Goal: Task Accomplishment & Management: Manage account settings

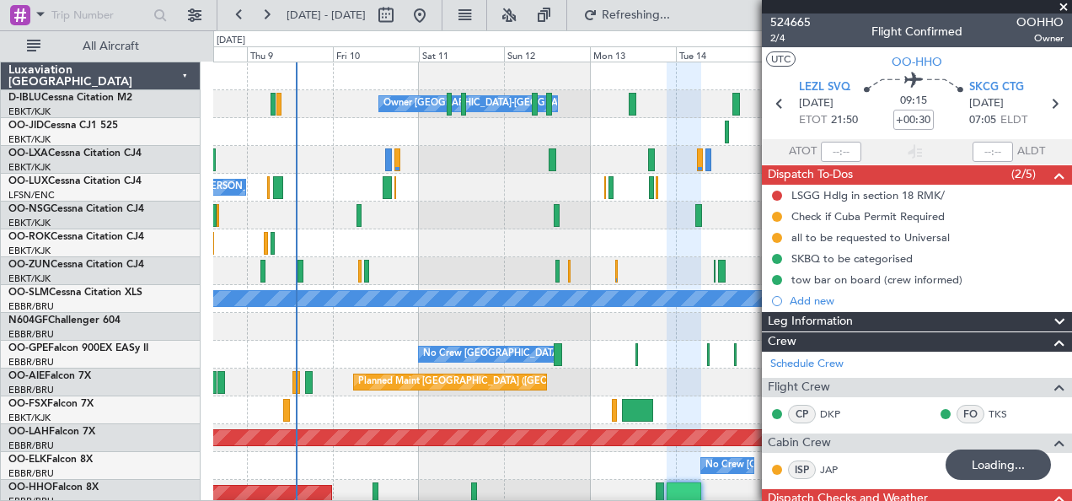
click at [436, 313] on div at bounding box center [642, 327] width 859 height 28
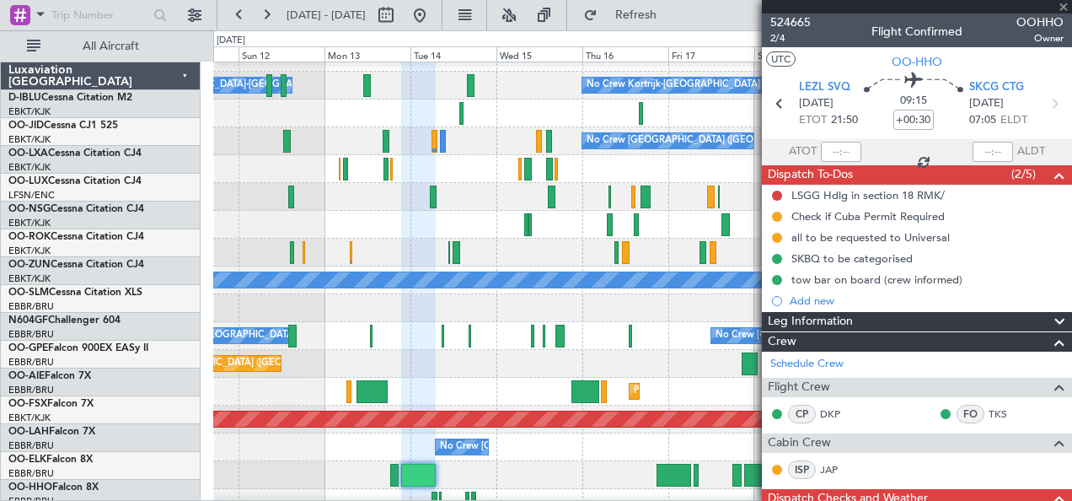
scroll to position [19, 0]
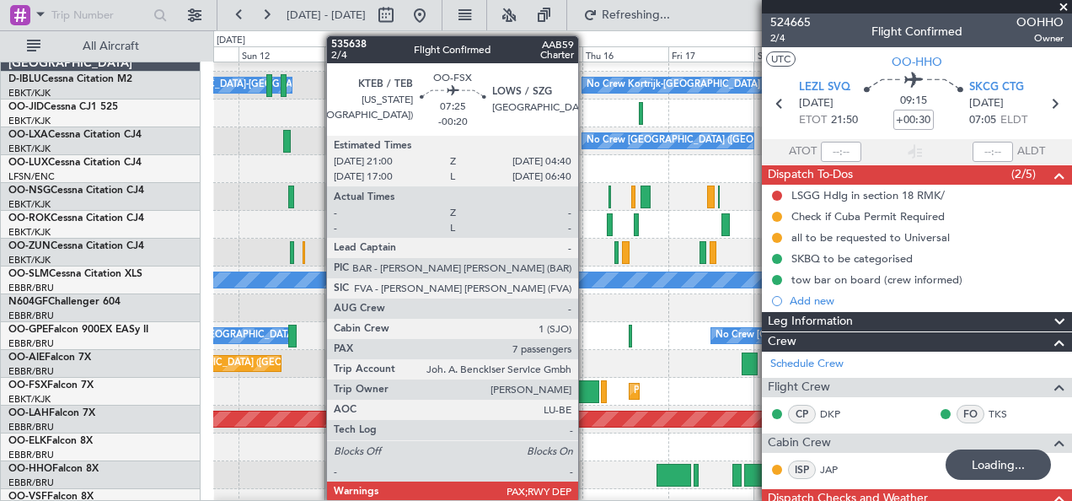
click at [587, 392] on div at bounding box center [585, 391] width 28 height 23
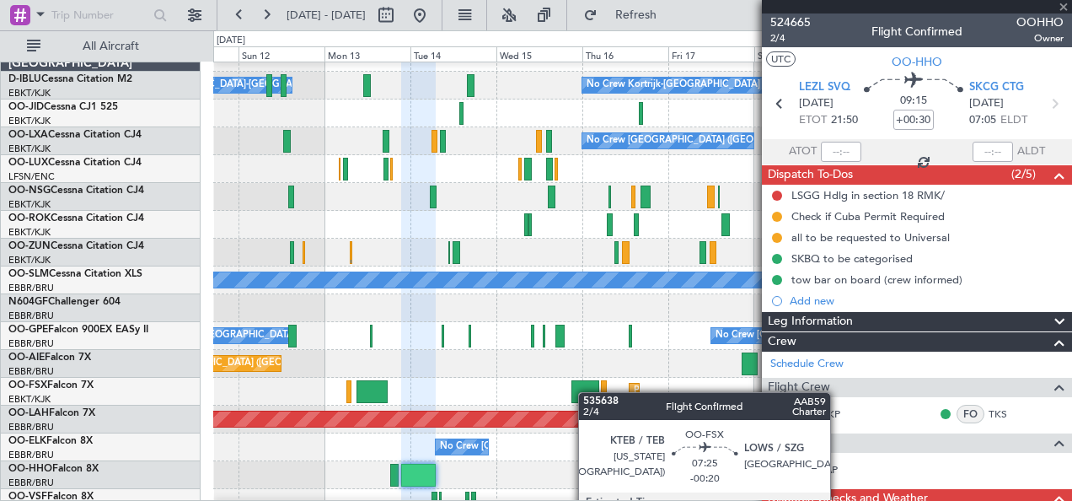
type input "-00:20"
type input "7"
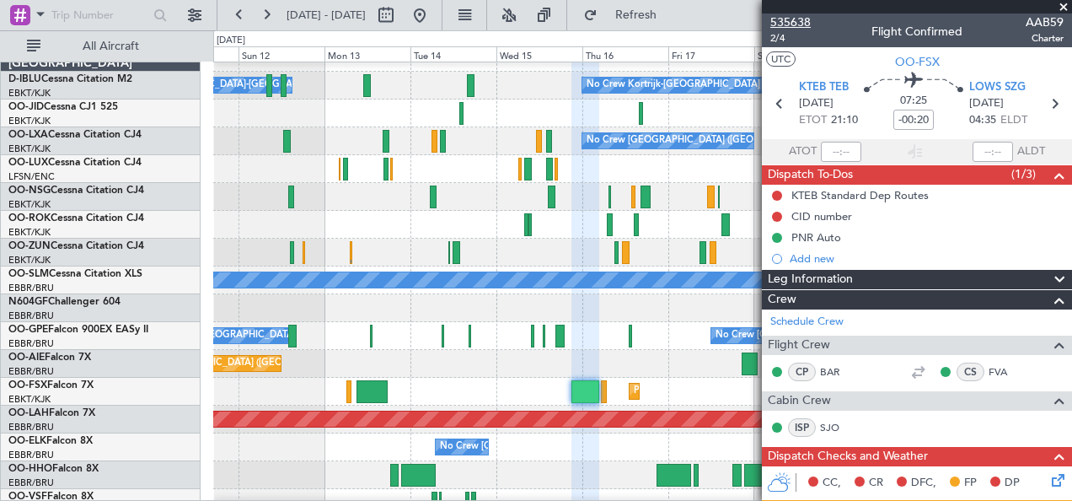
click at [807, 27] on span "535638" at bounding box center [790, 22] width 40 height 18
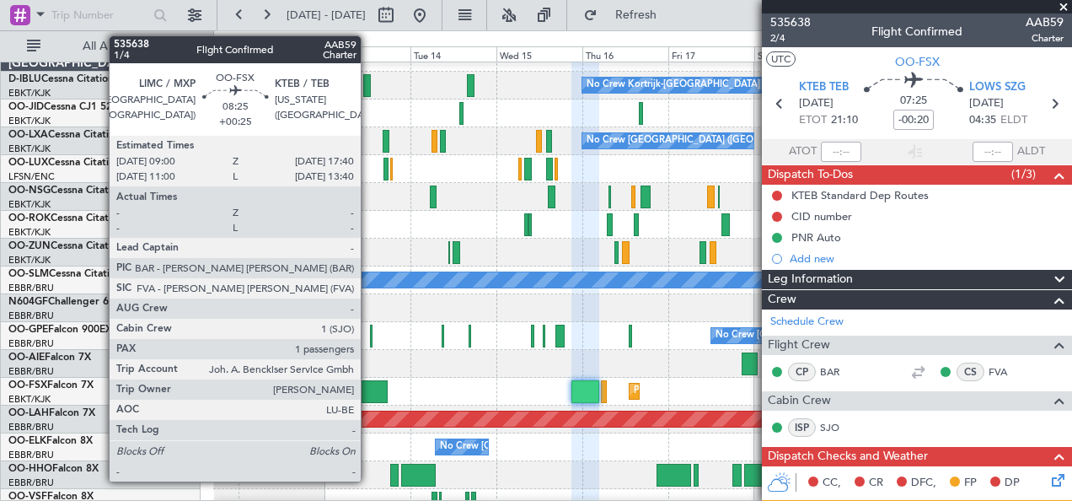
click at [369, 383] on div at bounding box center [372, 391] width 31 height 23
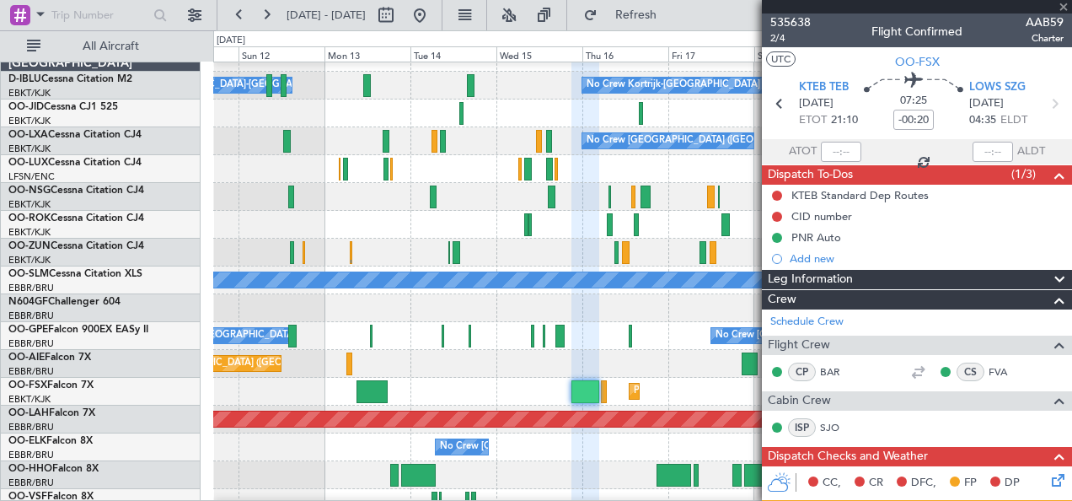
type input "+00:25"
type input "1"
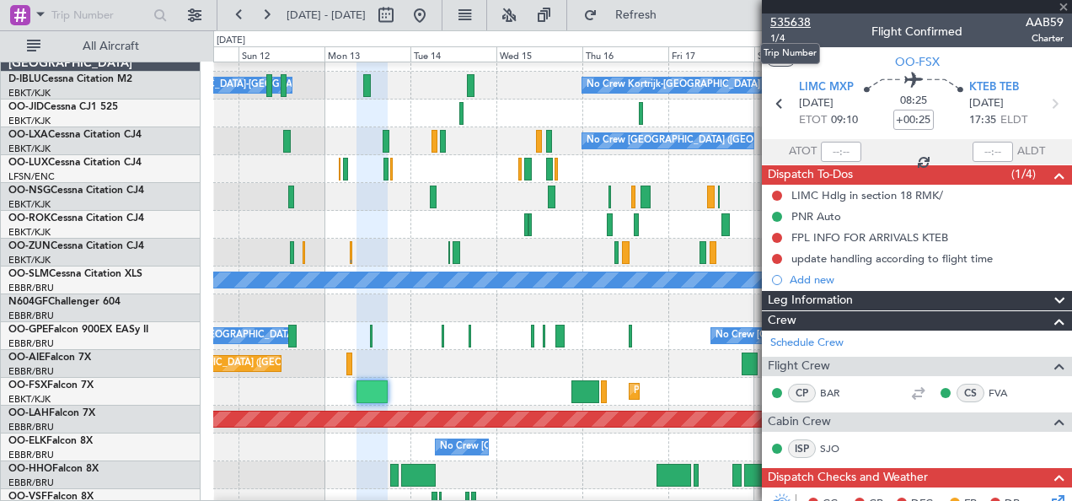
click at [782, 19] on span "535638" at bounding box center [790, 22] width 40 height 18
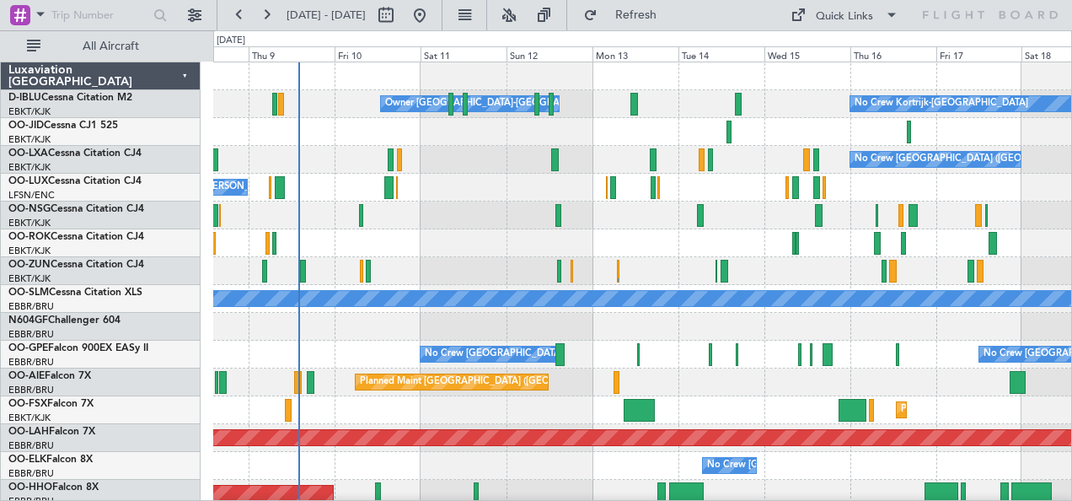
click at [429, 323] on div at bounding box center [642, 327] width 859 height 28
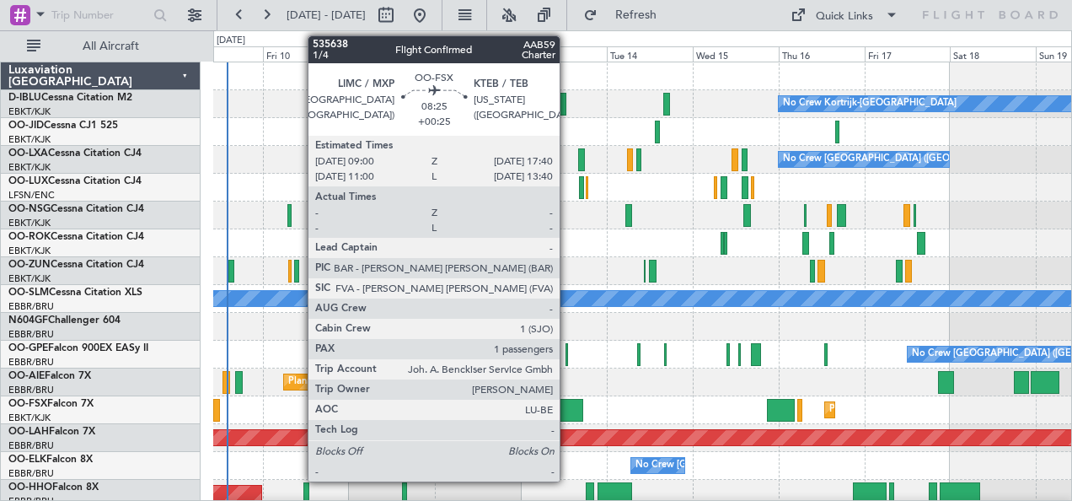
click at [568, 400] on div at bounding box center [567, 410] width 31 height 23
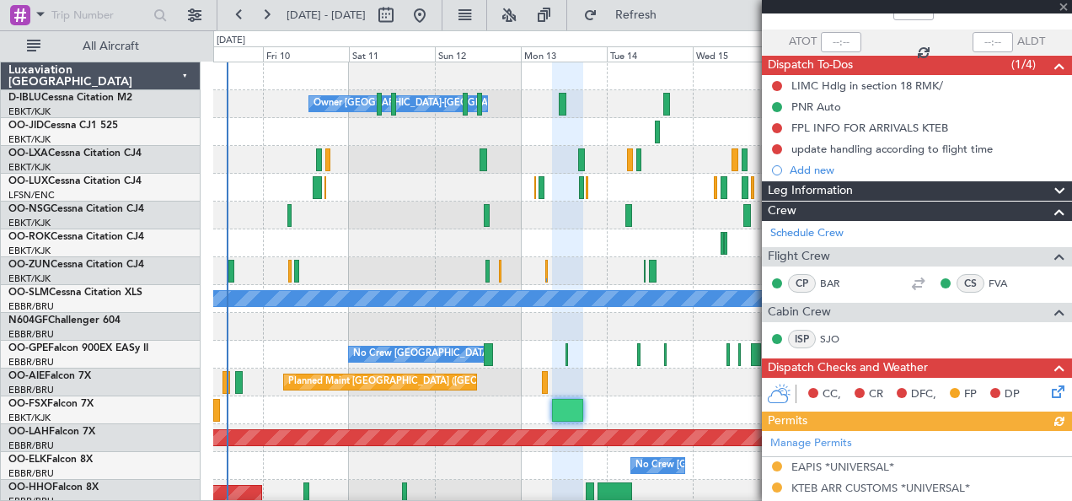
scroll to position [111, 0]
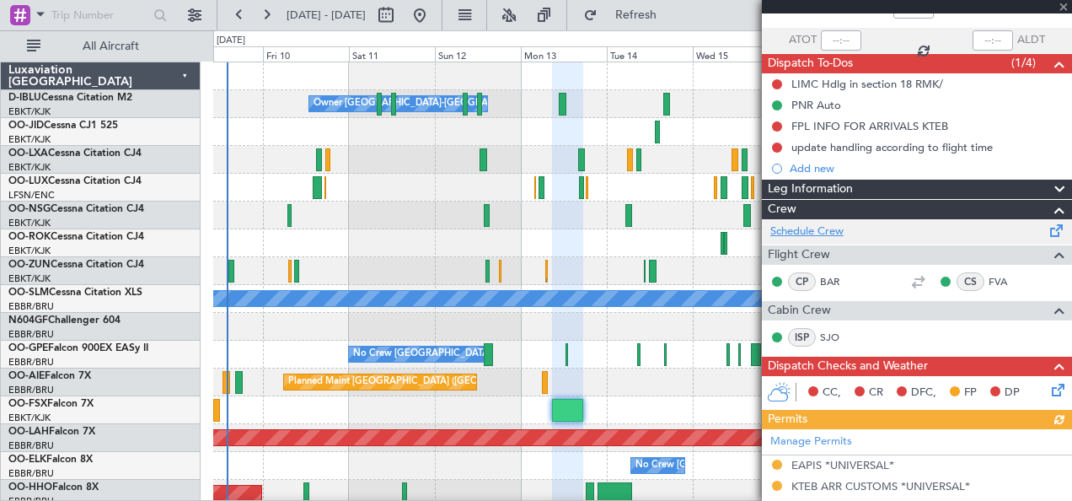
click at [815, 230] on link "Schedule Crew" at bounding box center [806, 231] width 73 height 17
click at [822, 229] on link "Schedule Crew" at bounding box center [806, 231] width 73 height 17
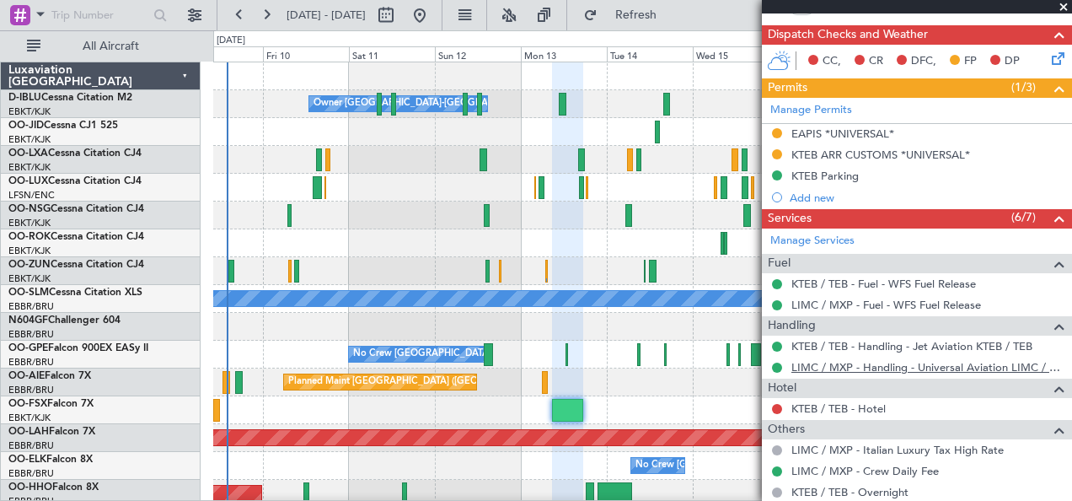
scroll to position [546, 0]
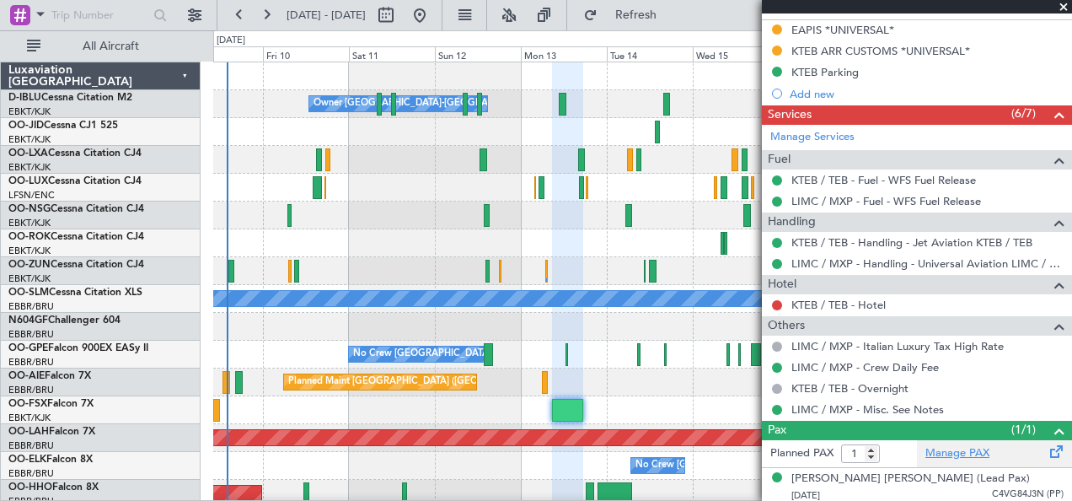
click at [956, 448] on link "Manage PAX" at bounding box center [957, 453] width 64 height 17
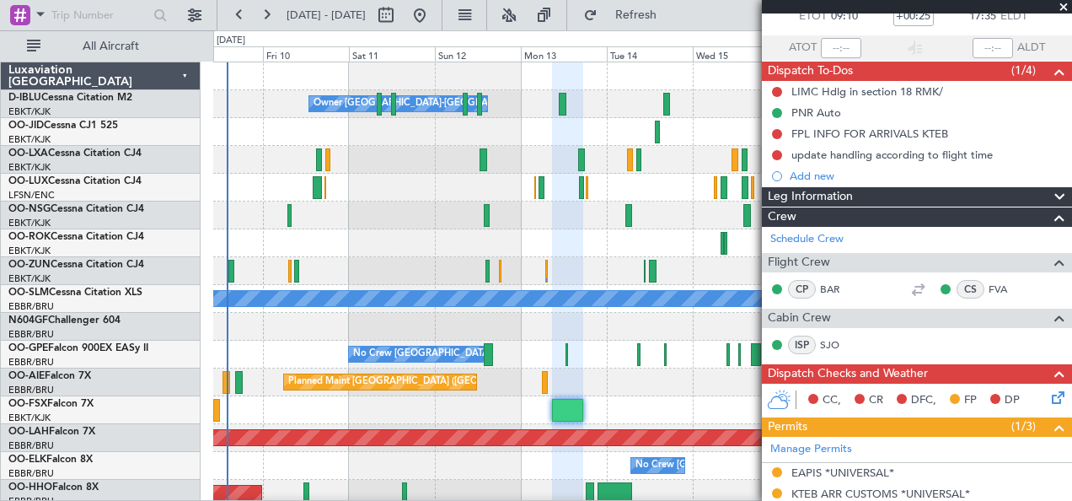
scroll to position [0, 0]
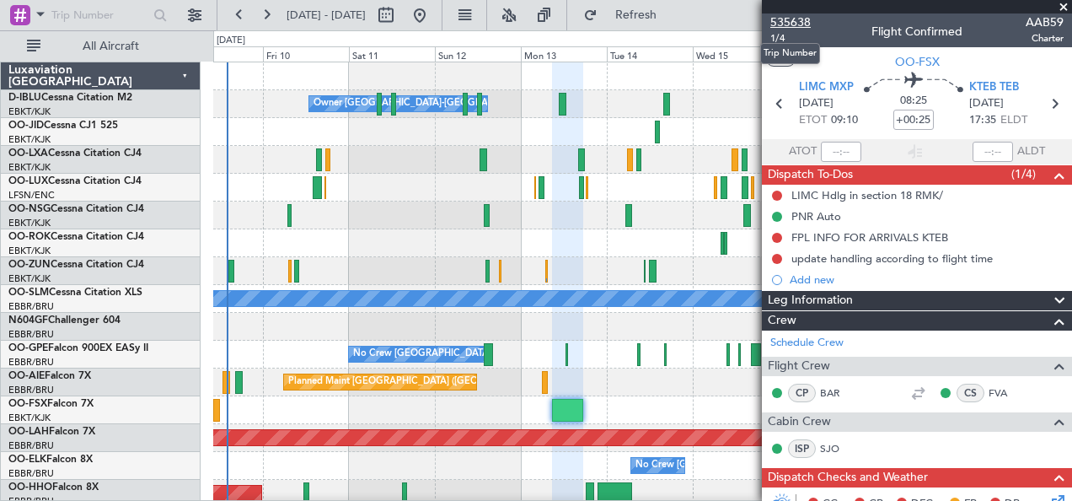
click at [803, 16] on span "535638" at bounding box center [790, 22] width 40 height 18
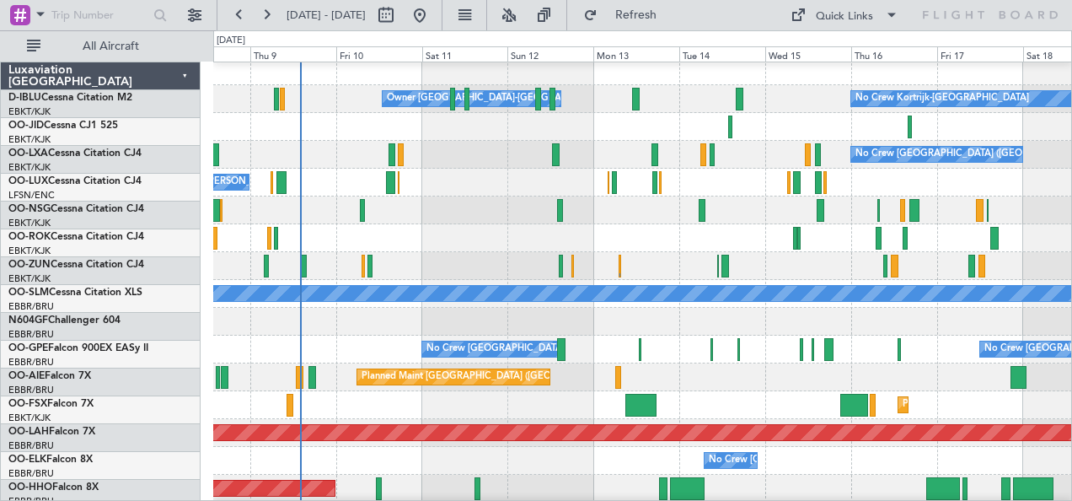
click at [574, 367] on div "Planned Maint London (Farnborough) Unplanned Maint London (Farnborough)" at bounding box center [642, 377] width 859 height 28
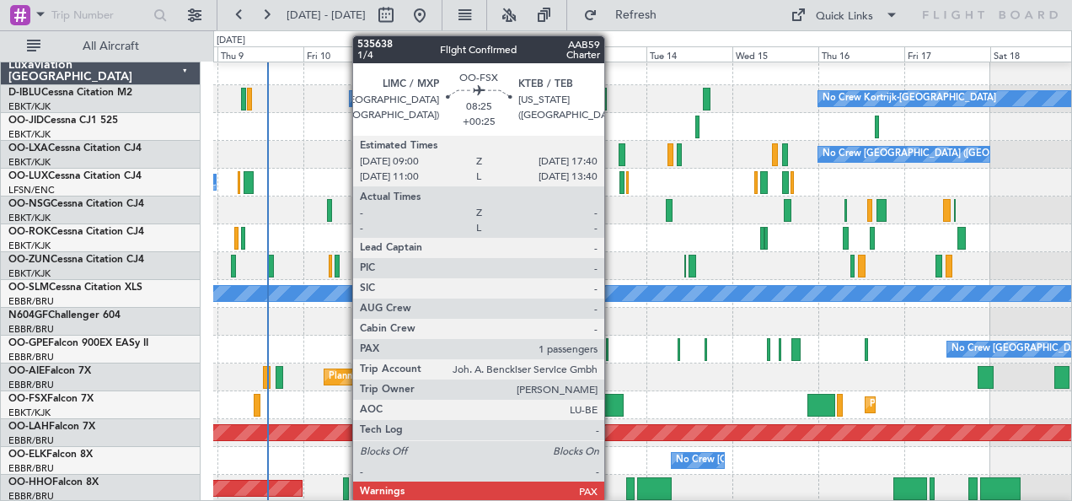
click at [613, 406] on div at bounding box center [608, 405] width 31 height 23
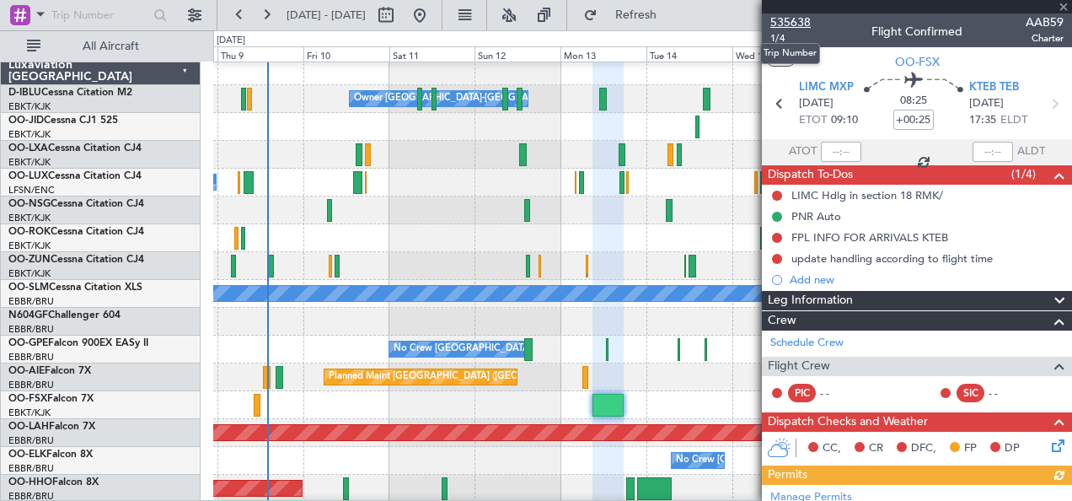
click at [797, 25] on span "535638" at bounding box center [790, 22] width 40 height 18
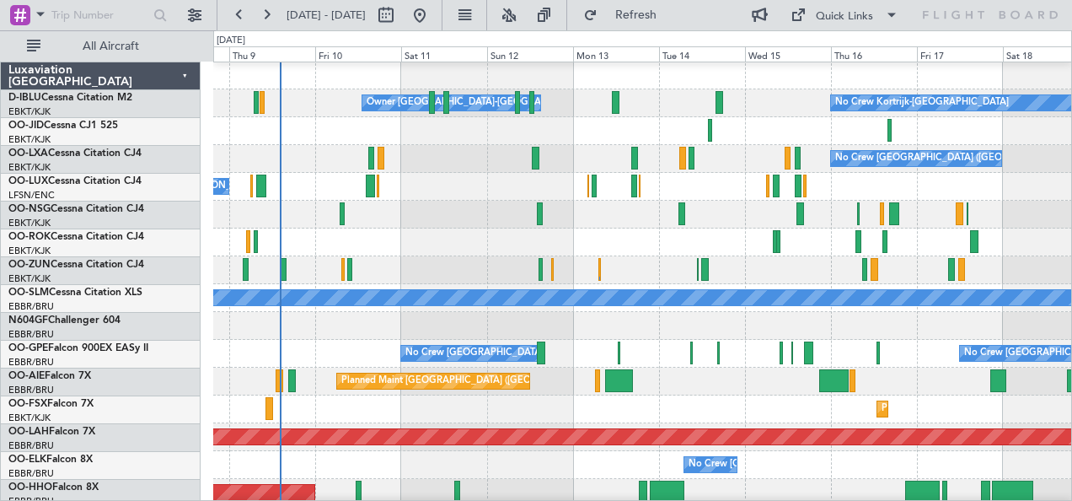
scroll to position [2, 0]
click at [618, 344] on div at bounding box center [619, 352] width 3 height 23
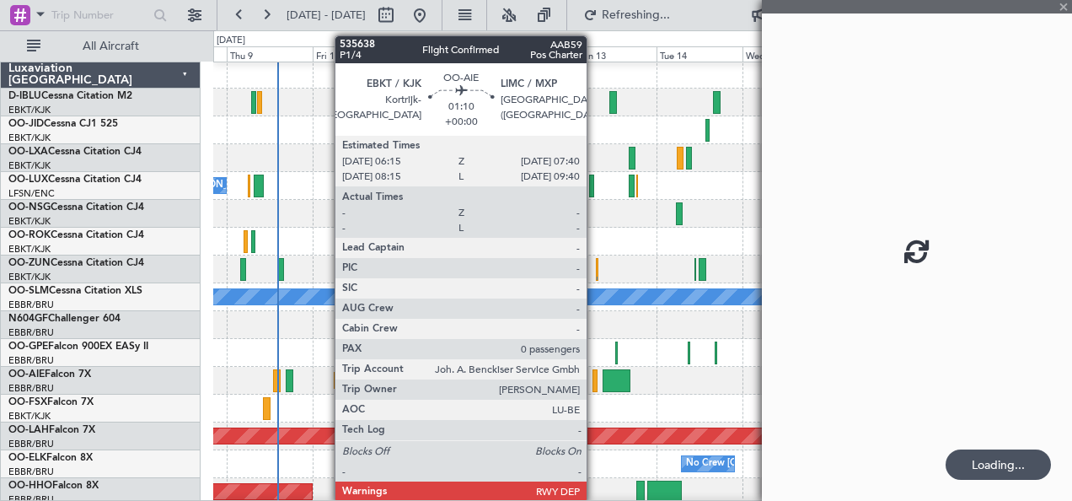
click at [595, 381] on div at bounding box center [596, 380] width 6 height 23
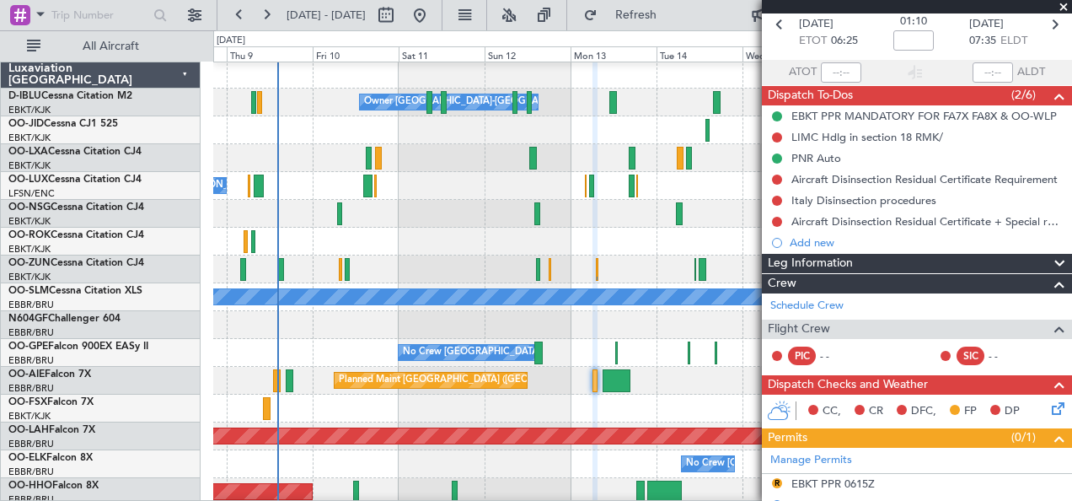
scroll to position [0, 0]
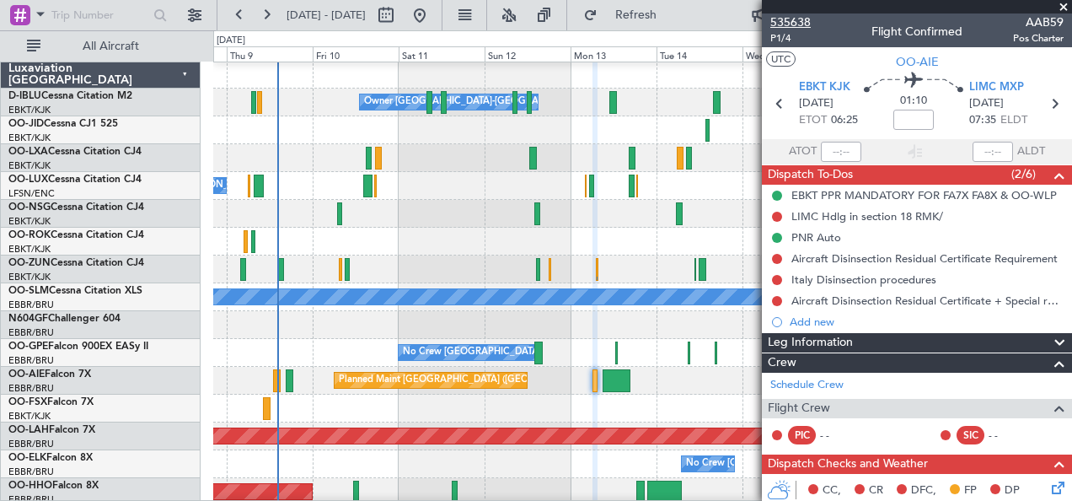
click at [786, 28] on span "535638" at bounding box center [790, 22] width 40 height 18
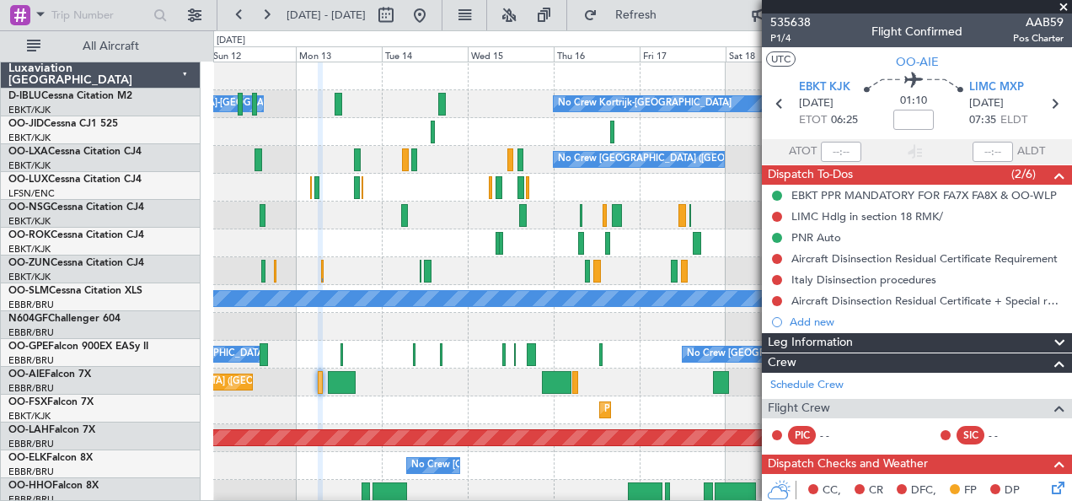
click at [416, 389] on div "Planned Maint [GEOGRAPHIC_DATA] ([GEOGRAPHIC_DATA])" at bounding box center [642, 382] width 859 height 28
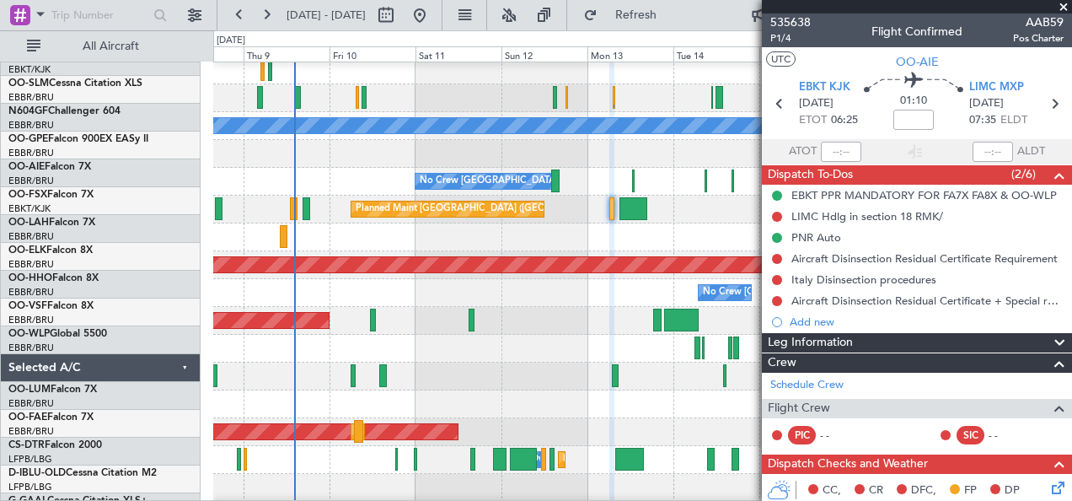
scroll to position [172, 0]
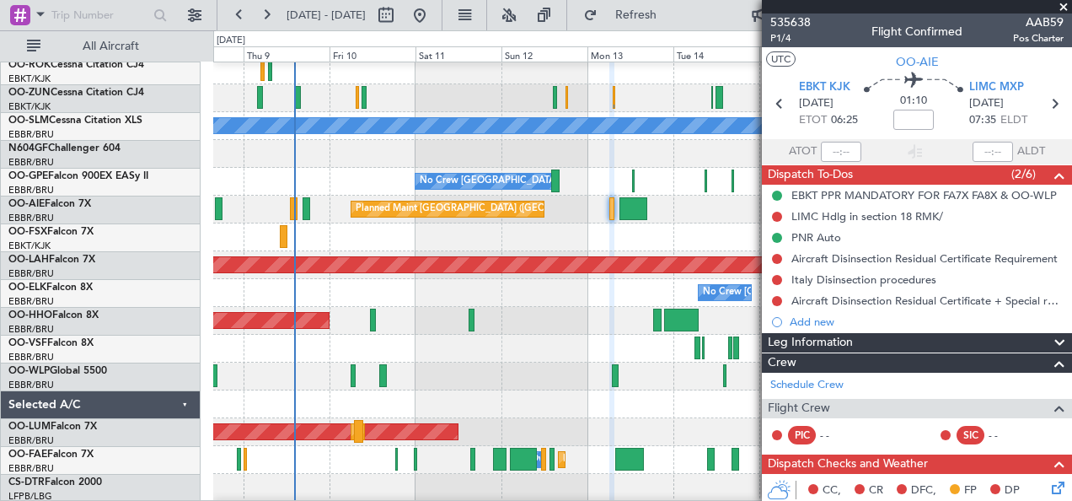
click at [651, 239] on div "Planned Maint Kortrijk-[GEOGRAPHIC_DATA]" at bounding box center [642, 237] width 859 height 28
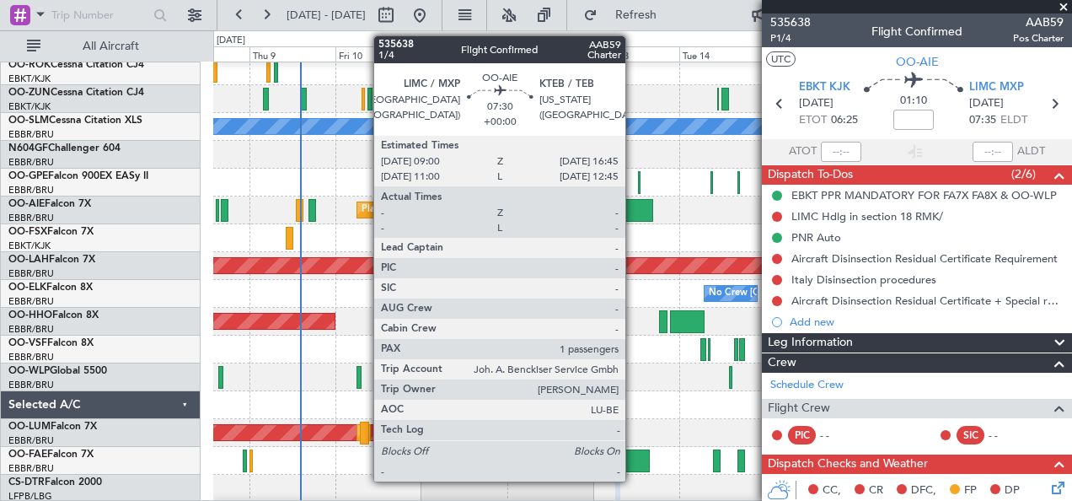
click at [634, 211] on div at bounding box center [639, 210] width 28 height 23
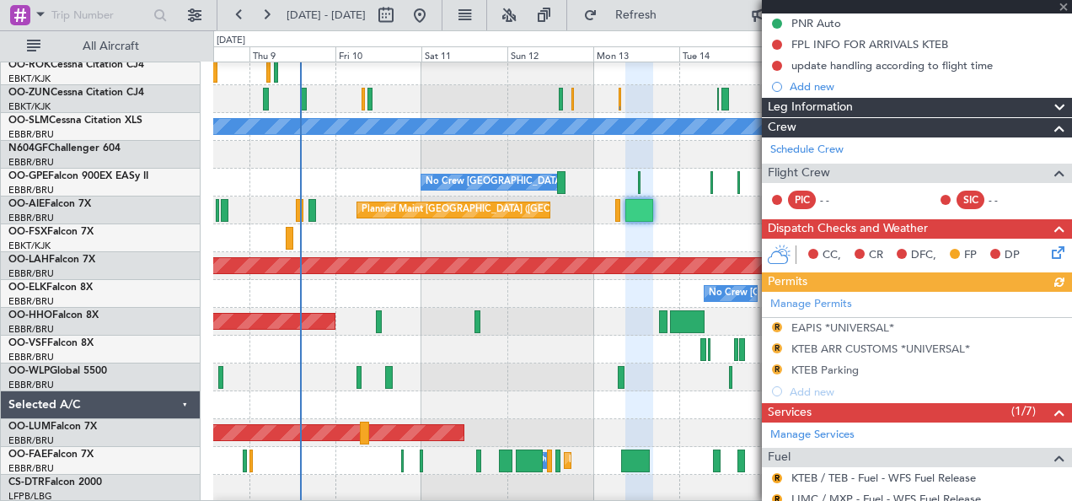
scroll to position [194, 0]
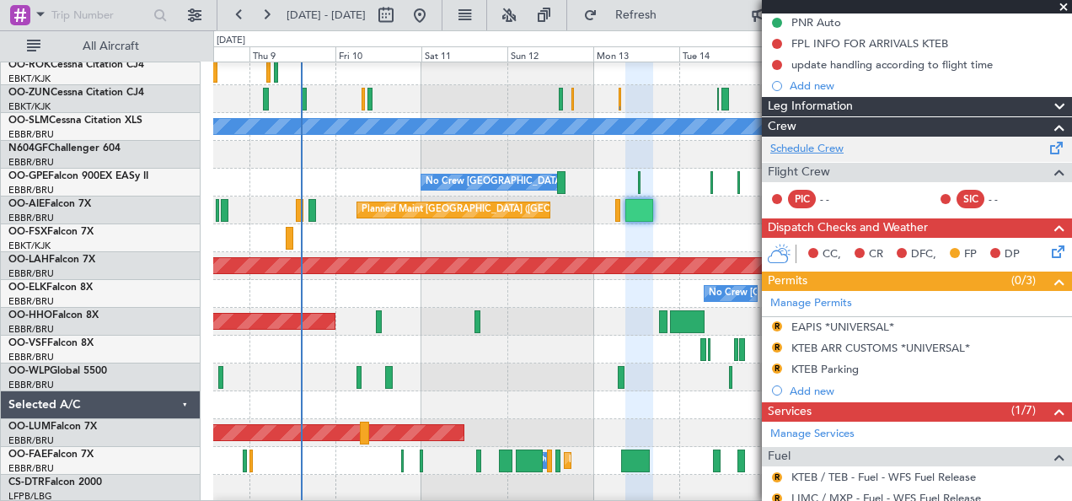
click at [820, 143] on link "Schedule Crew" at bounding box center [806, 149] width 73 height 17
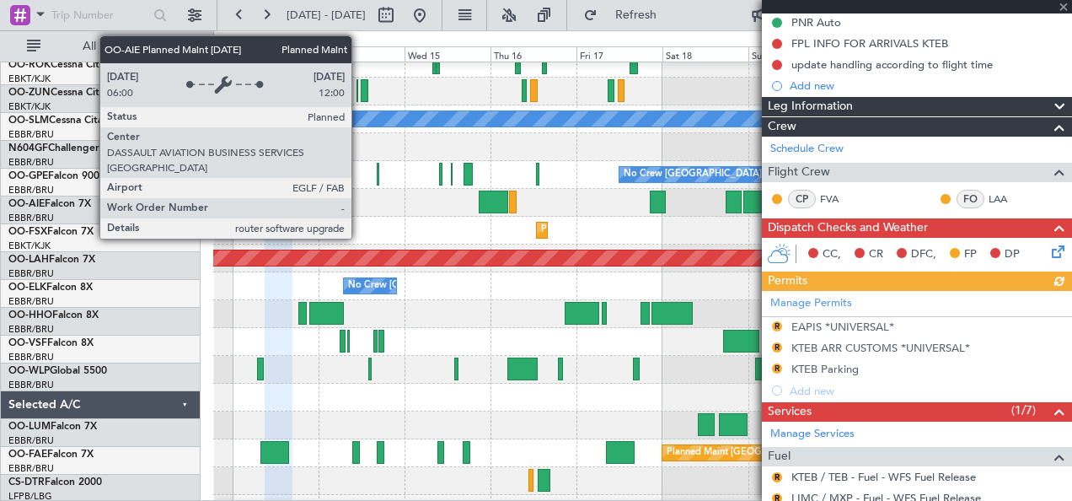
scroll to position [180, 0]
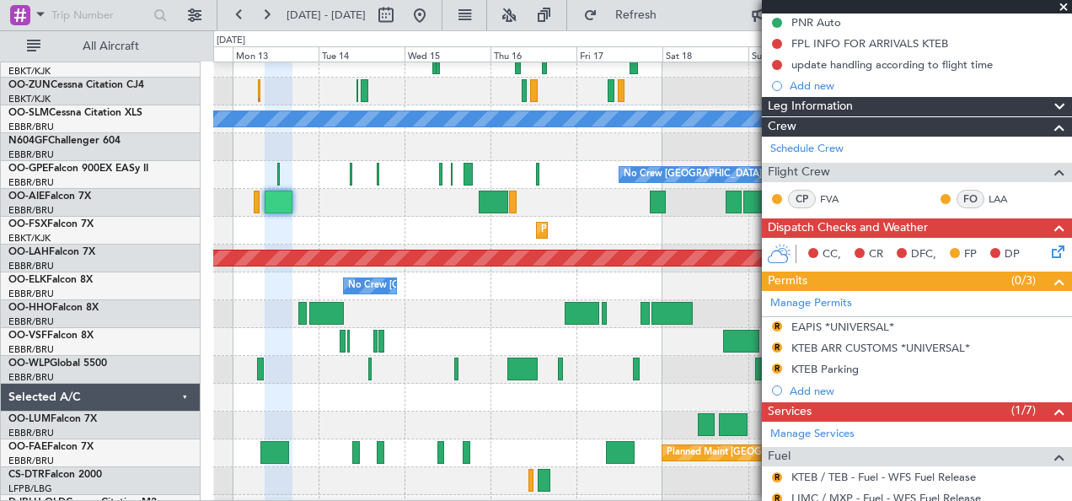
click at [485, 240] on div "Planned Maint Kortrijk-[GEOGRAPHIC_DATA]" at bounding box center [642, 231] width 859 height 28
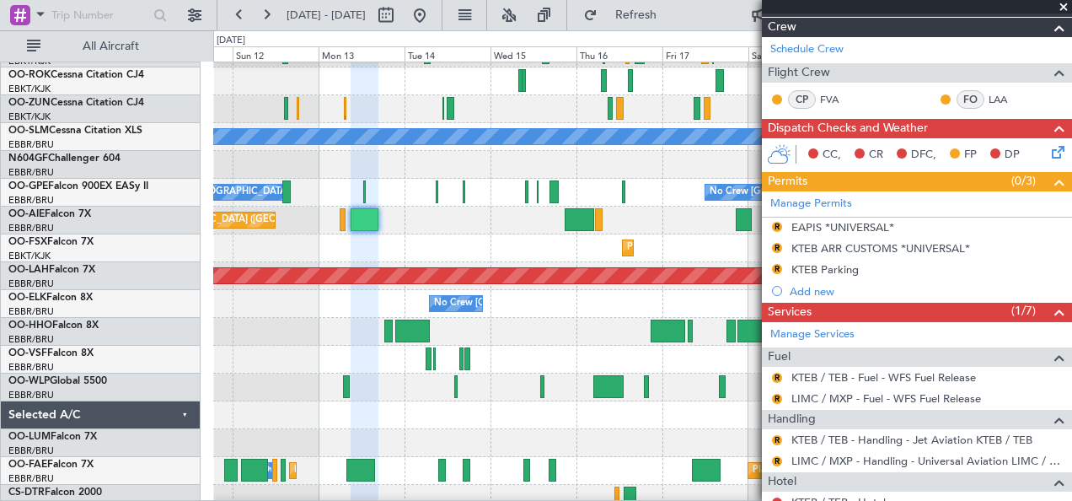
scroll to position [0, 0]
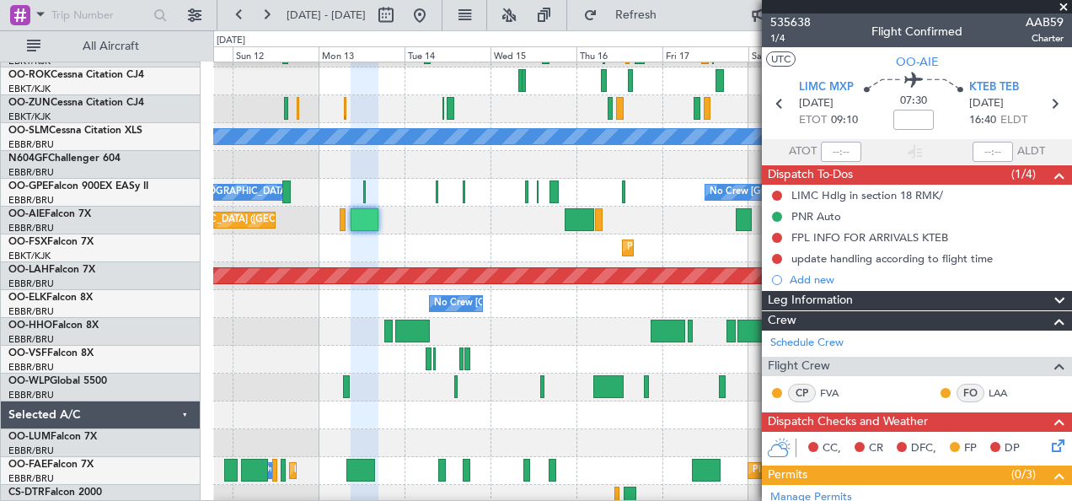
click at [562, 256] on div "Planned Maint Kortrijk-[GEOGRAPHIC_DATA]" at bounding box center [642, 248] width 859 height 28
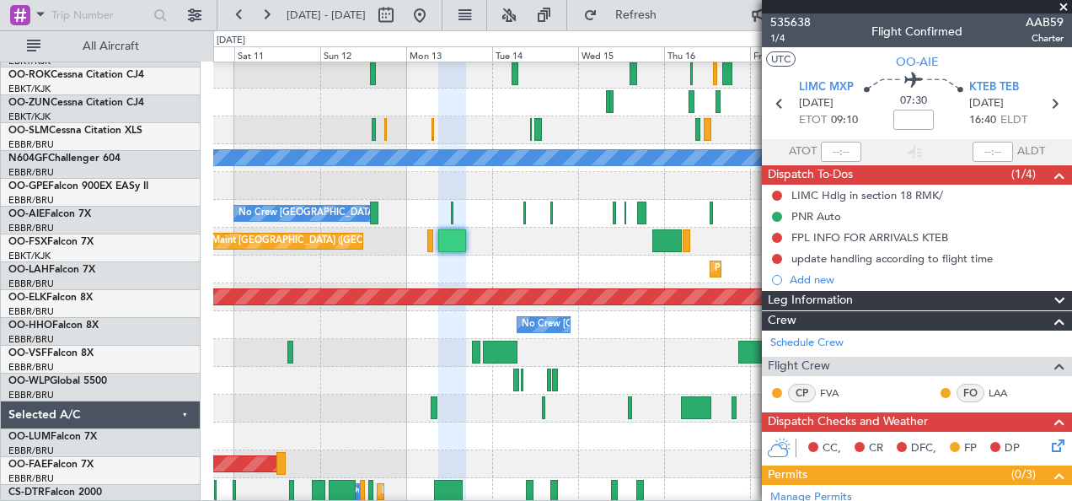
scroll to position [141, 0]
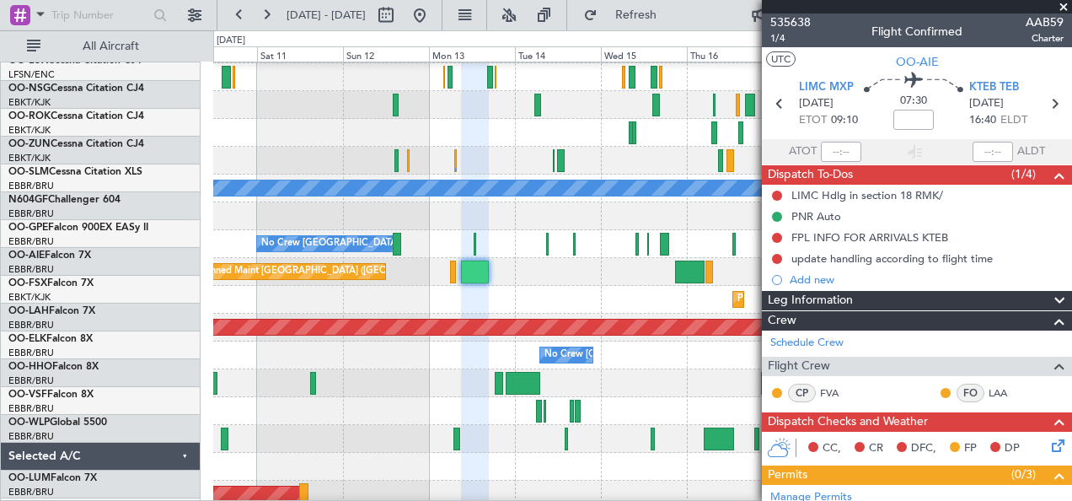
click at [338, 369] on div "Planned Maint Geneva (Cointrin)" at bounding box center [642, 383] width 859 height 28
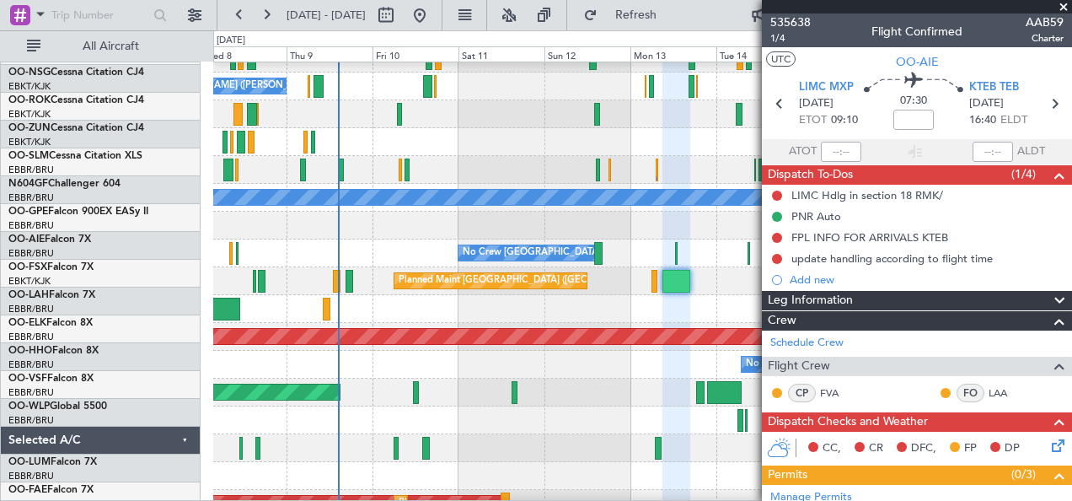
scroll to position [99, 0]
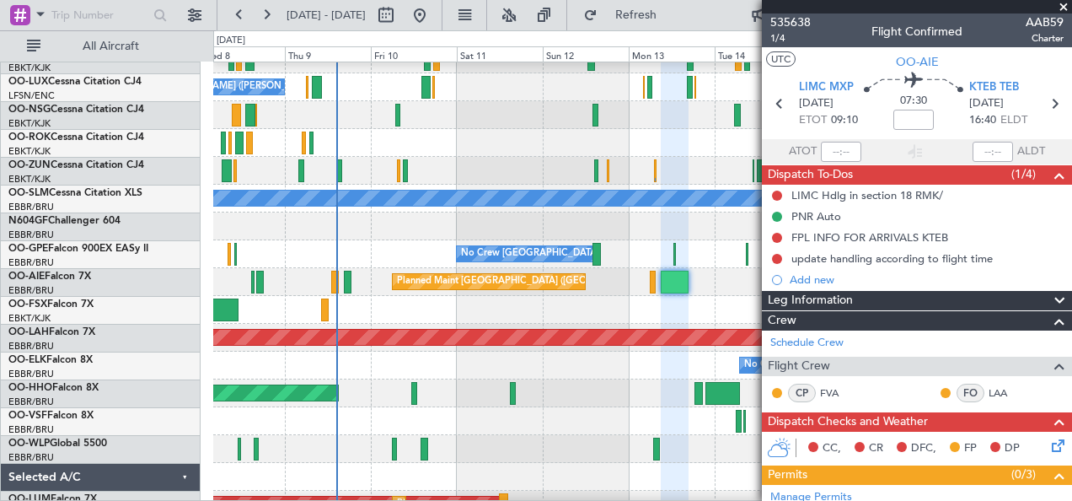
click at [619, 298] on div "Planned Maint Kortrijk-[GEOGRAPHIC_DATA]" at bounding box center [642, 310] width 859 height 28
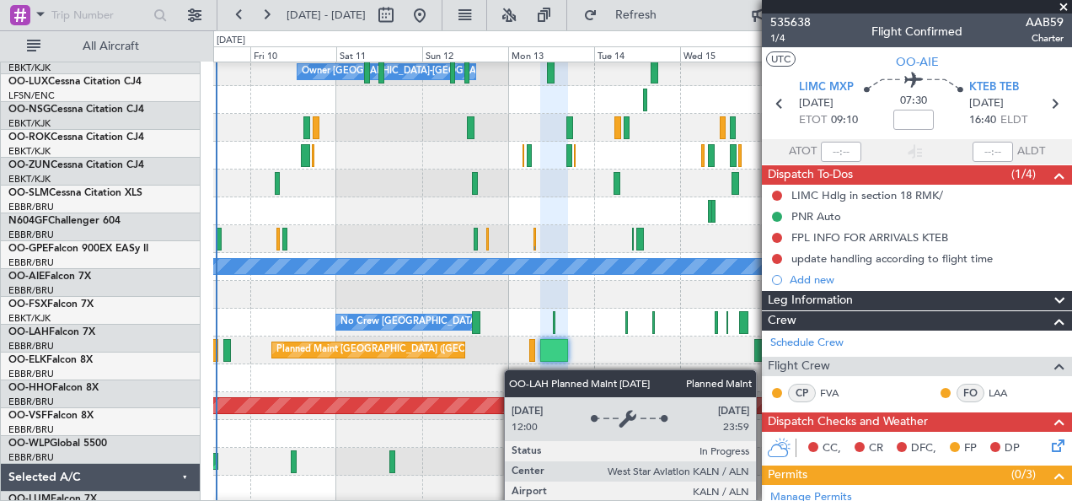
scroll to position [0, 0]
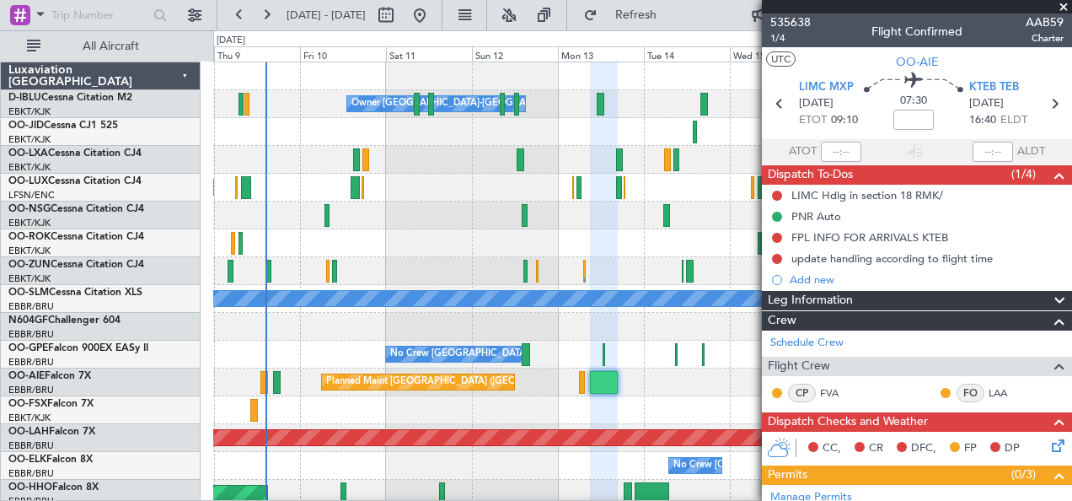
click at [641, 401] on div "Planned Maint Kortrijk-[GEOGRAPHIC_DATA]" at bounding box center [642, 410] width 859 height 28
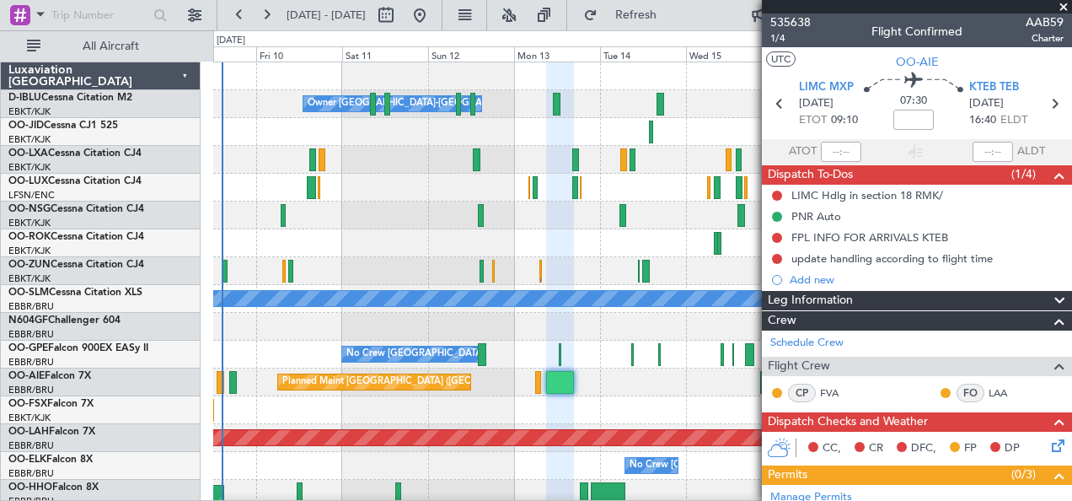
click at [236, 376] on div "Planned Maint [GEOGRAPHIC_DATA] ([GEOGRAPHIC_DATA])" at bounding box center [642, 382] width 859 height 28
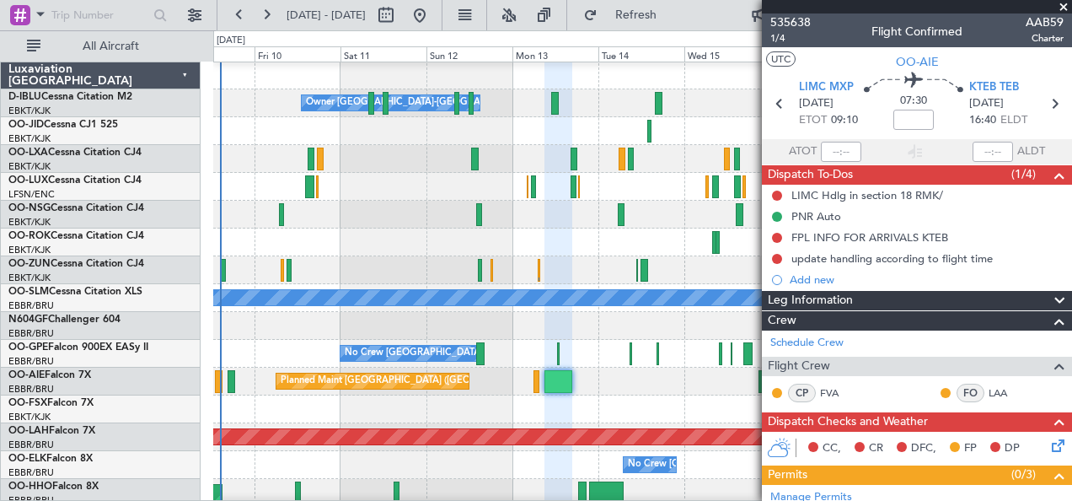
click at [543, 337] on div at bounding box center [642, 326] width 859 height 28
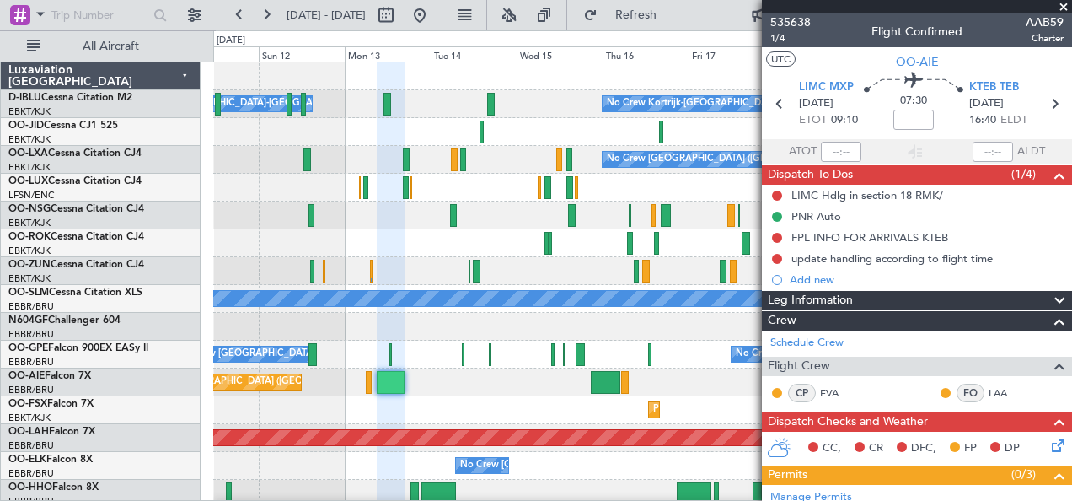
click at [610, 411] on div "Planned Maint Kortrijk-[GEOGRAPHIC_DATA]" at bounding box center [642, 410] width 859 height 28
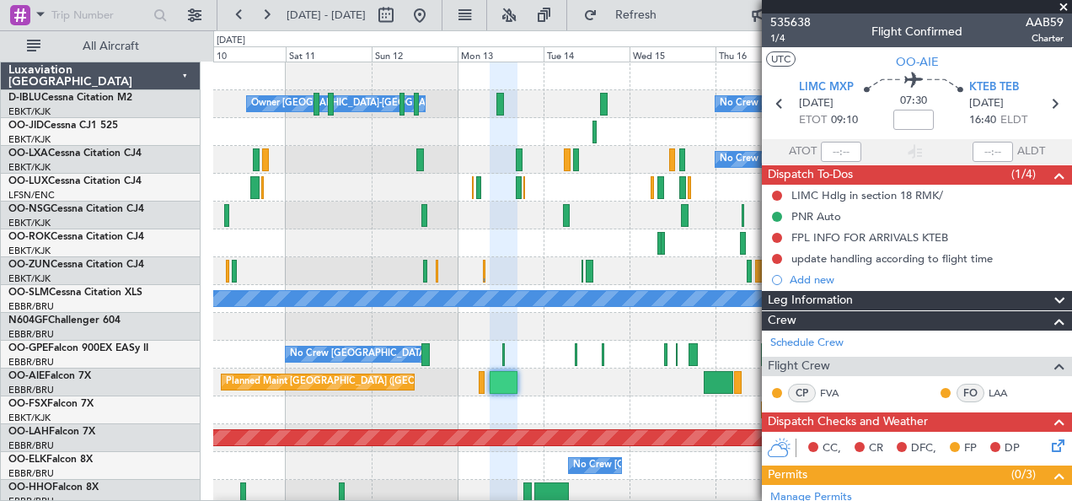
click at [1068, 6] on span at bounding box center [1063, 7] width 17 height 15
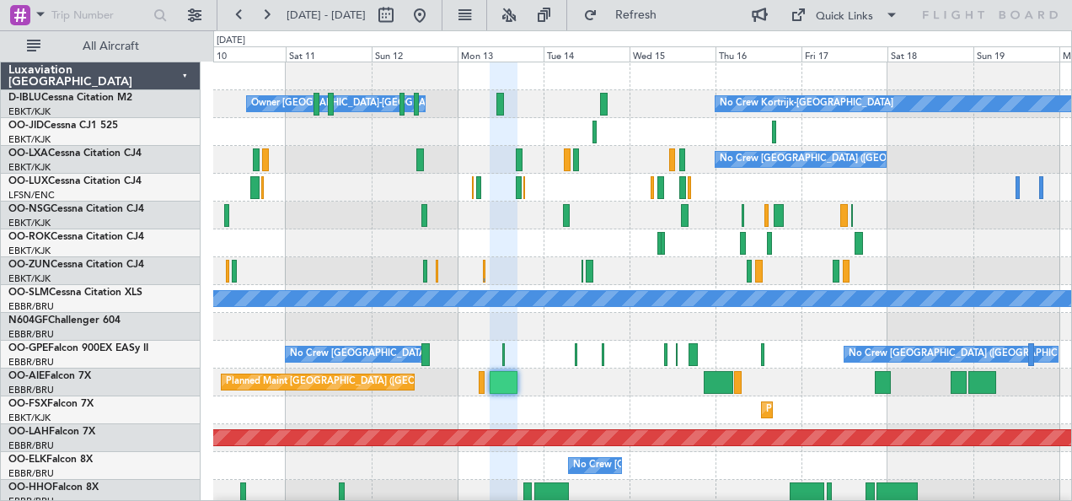
type input "0"
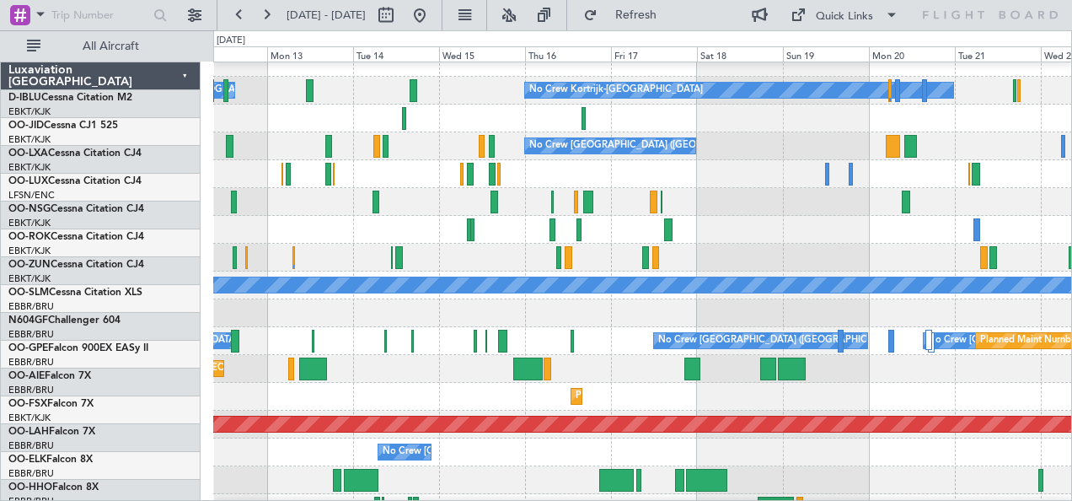
scroll to position [12, 0]
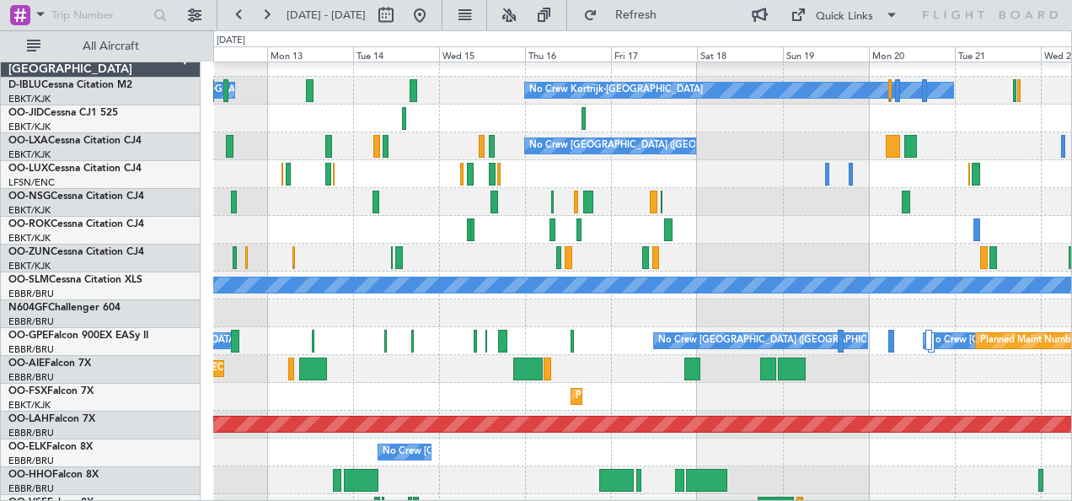
click at [734, 376] on div "Planned Maint [GEOGRAPHIC_DATA] ([GEOGRAPHIC_DATA])" at bounding box center [642, 369] width 859 height 28
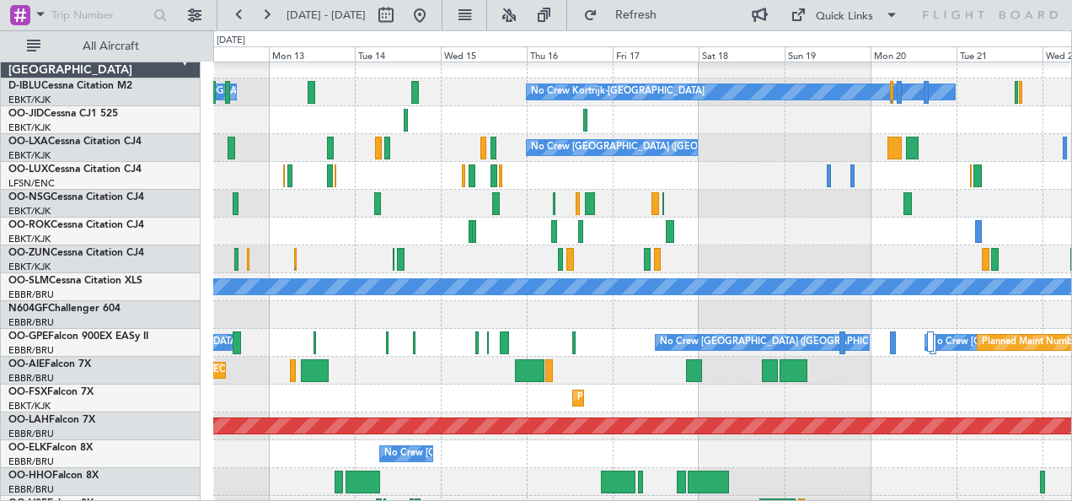
click at [651, 388] on div "Planned Maint Kortrijk-[GEOGRAPHIC_DATA]" at bounding box center [642, 398] width 859 height 28
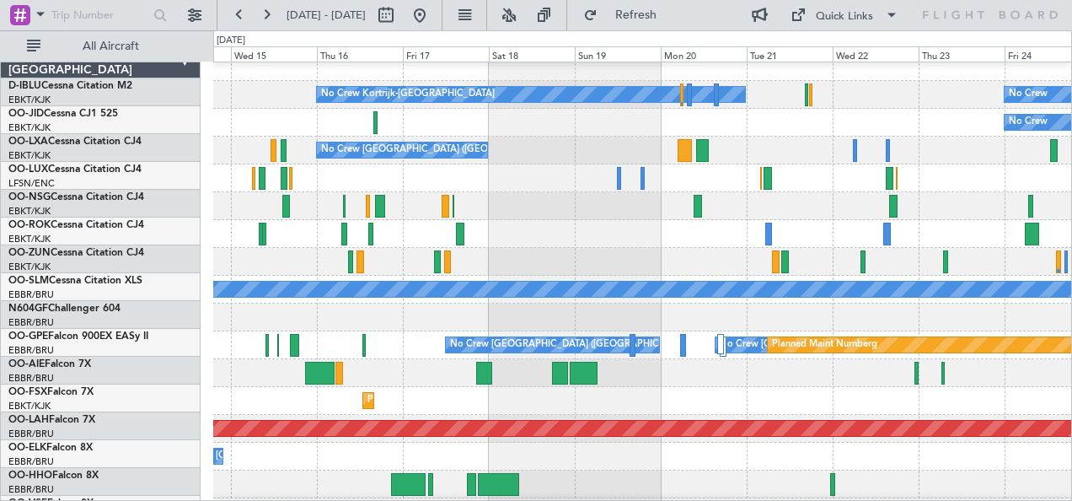
scroll to position [9, 0]
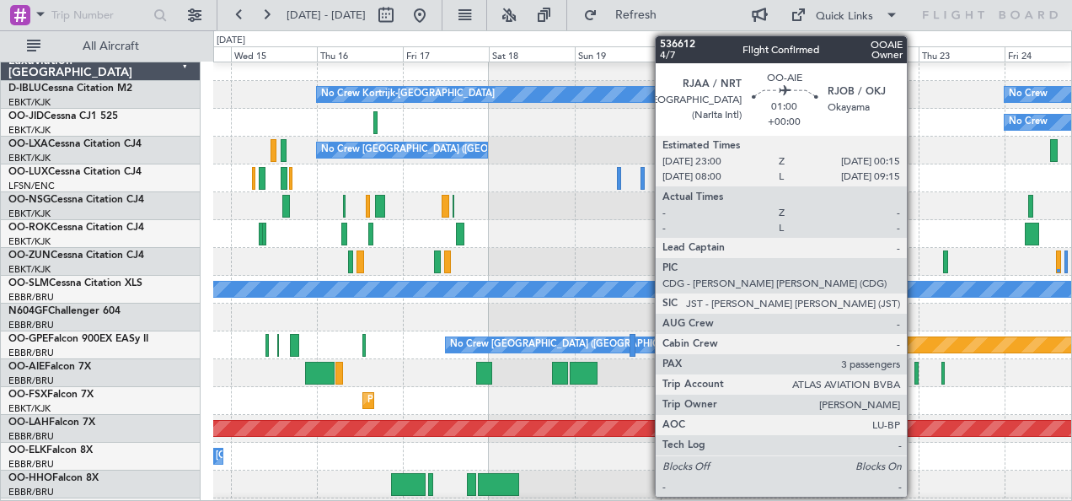
click at [915, 380] on div at bounding box center [917, 373] width 5 height 23
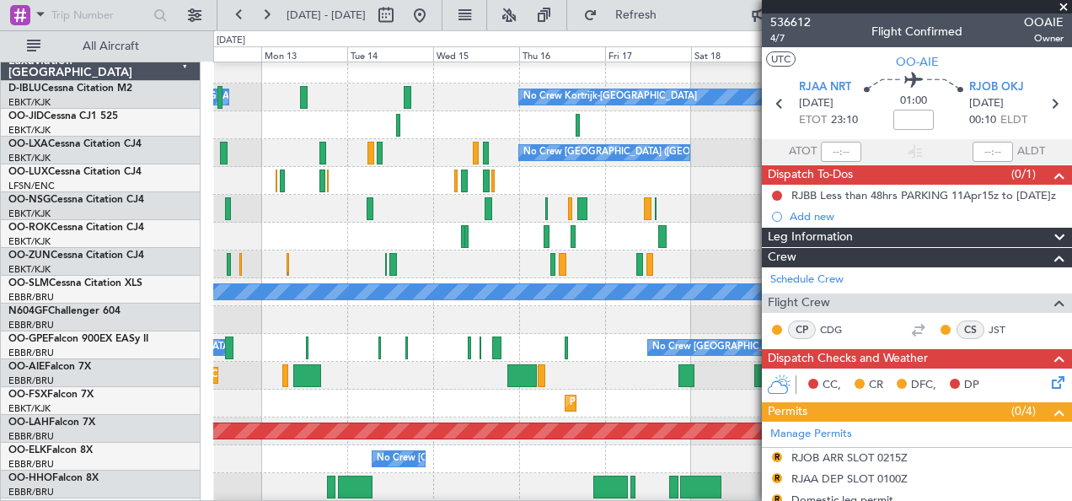
click at [802, 402] on fb-app "14 Oct 2025 - 24 Oct 2025 Refresh Quick Links All Aircraft No Crew Kortrijk-Wev…" at bounding box center [536, 257] width 1072 height 488
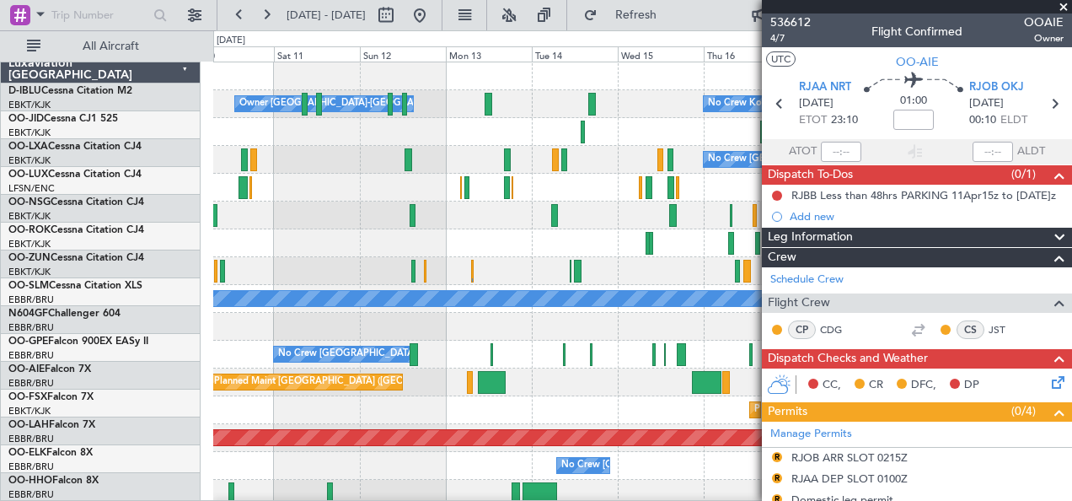
scroll to position [0, 0]
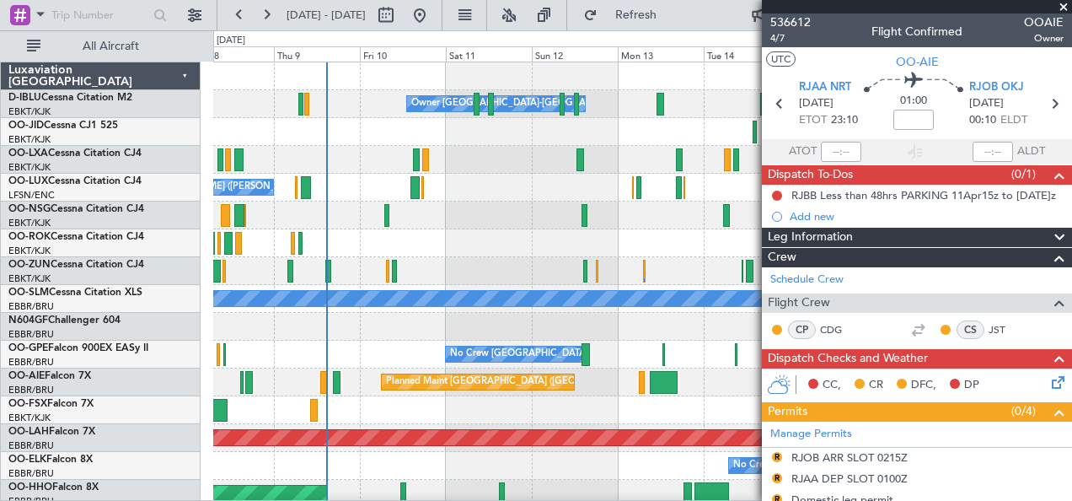
click at [362, 396] on div "Planned Maint Kortrijk-[GEOGRAPHIC_DATA]" at bounding box center [642, 410] width 859 height 28
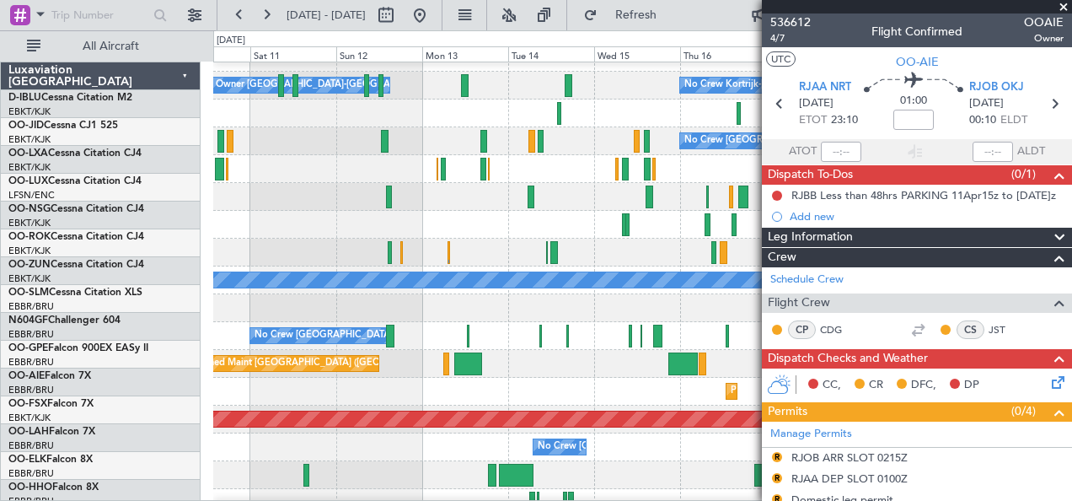
scroll to position [19, 0]
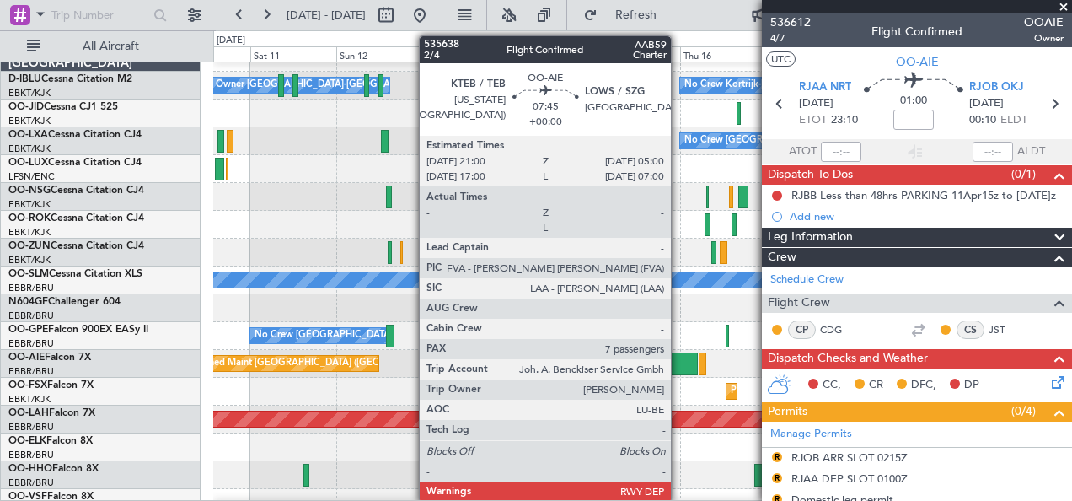
click at [679, 369] on div at bounding box center [682, 363] width 29 height 23
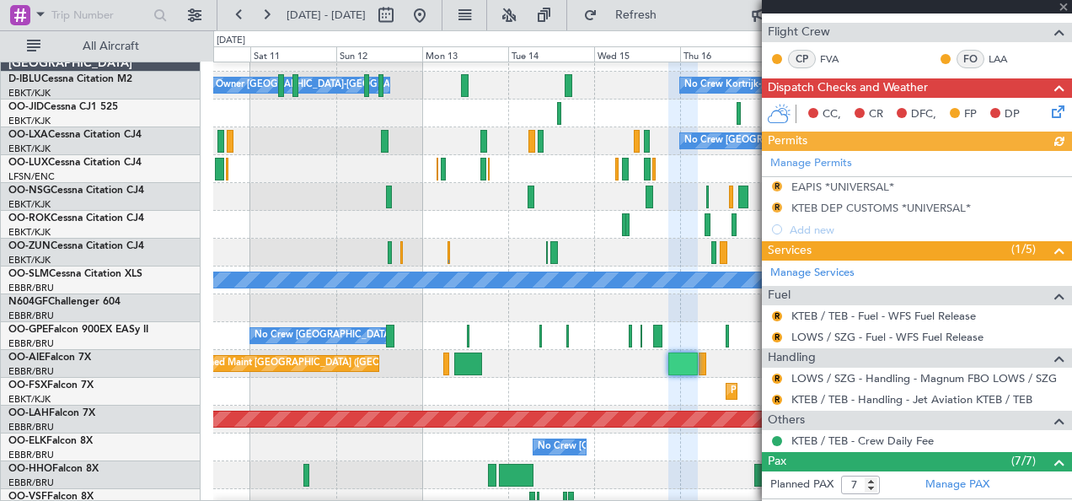
scroll to position [314, 0]
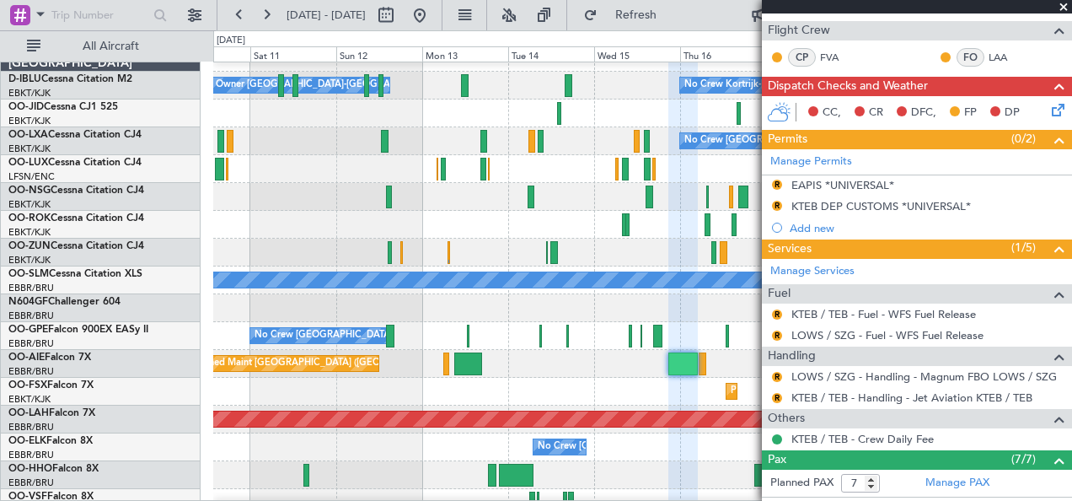
click at [1063, 8] on span at bounding box center [1063, 7] width 17 height 15
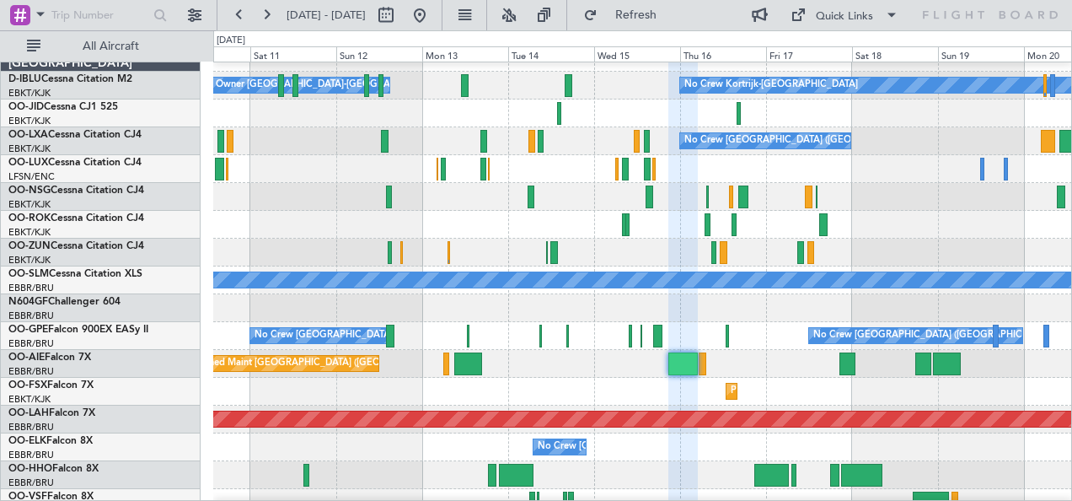
type input "0"
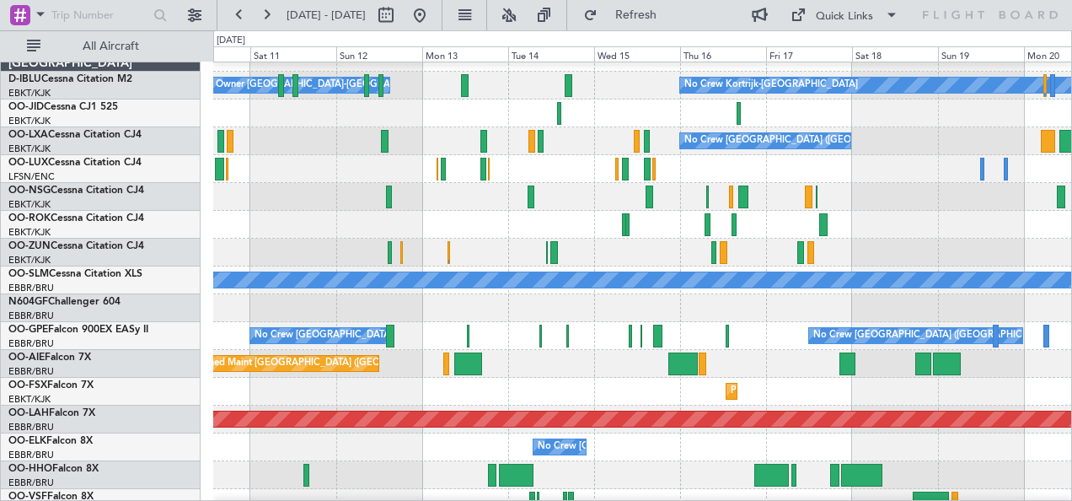
scroll to position [0, 0]
click at [400, 13] on button at bounding box center [386, 15] width 27 height 27
select select "10"
select select "2025"
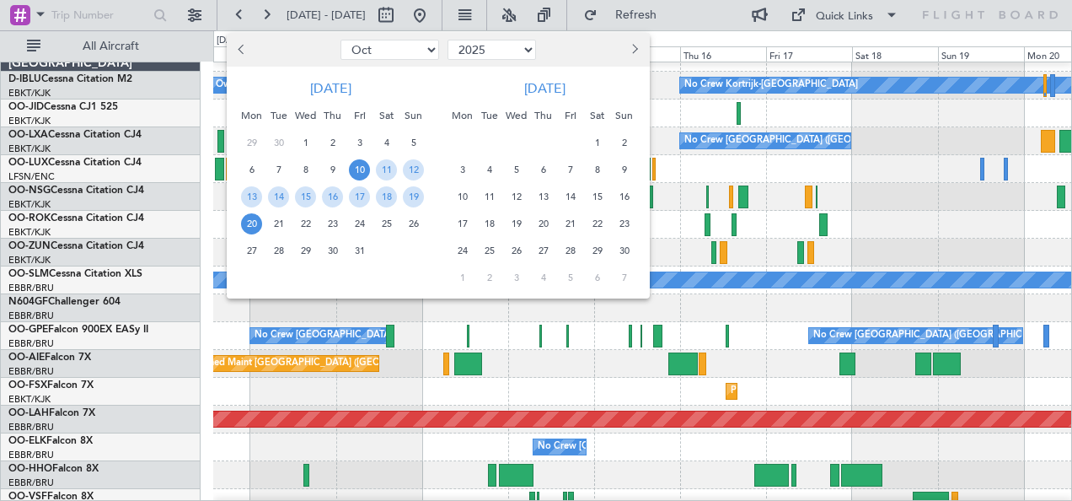
click at [398, 46] on select "Jan Feb Mar Apr May Jun Jul Aug Sep Oct Nov Dec" at bounding box center [390, 50] width 99 height 20
select select "11"
click at [341, 40] on select "Jan Feb Mar Apr May Jun Jul Aug Sep Oct Nov Dec" at bounding box center [390, 50] width 99 height 20
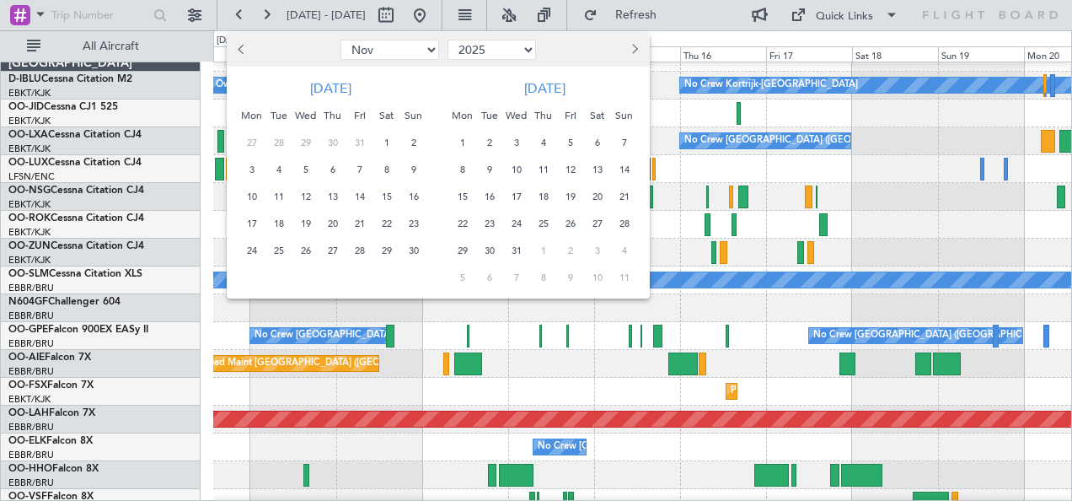
click at [362, 167] on span "7" at bounding box center [359, 169] width 21 height 21
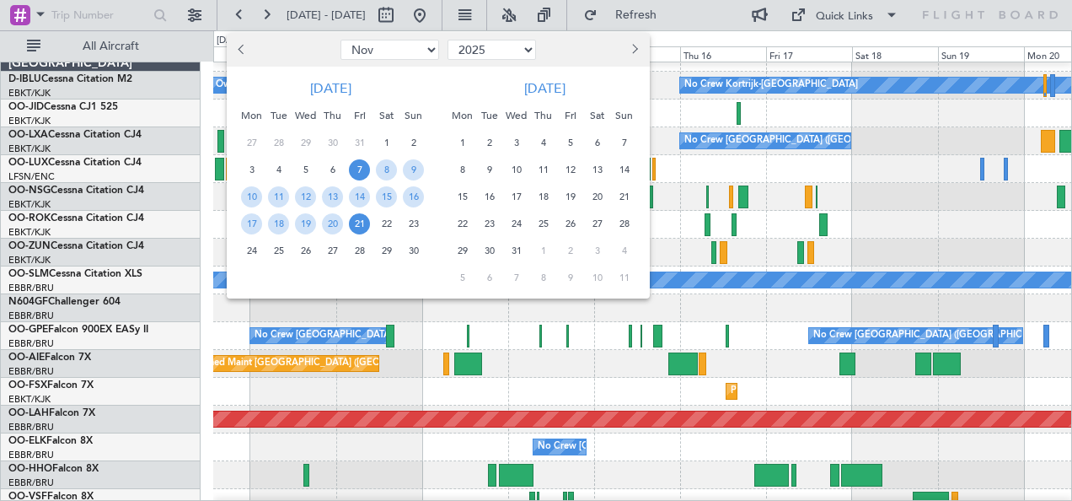
click at [358, 223] on span "21" at bounding box center [359, 223] width 21 height 21
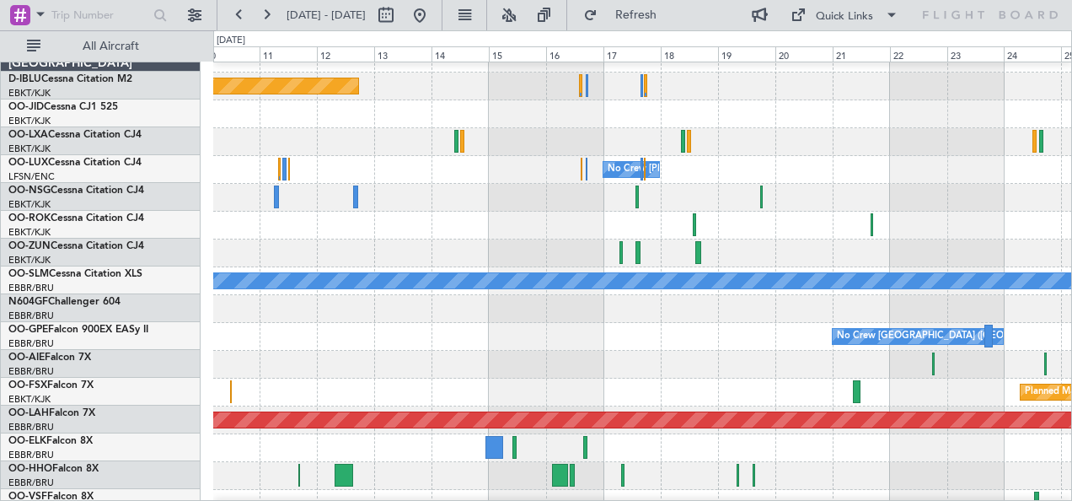
scroll to position [29, 0]
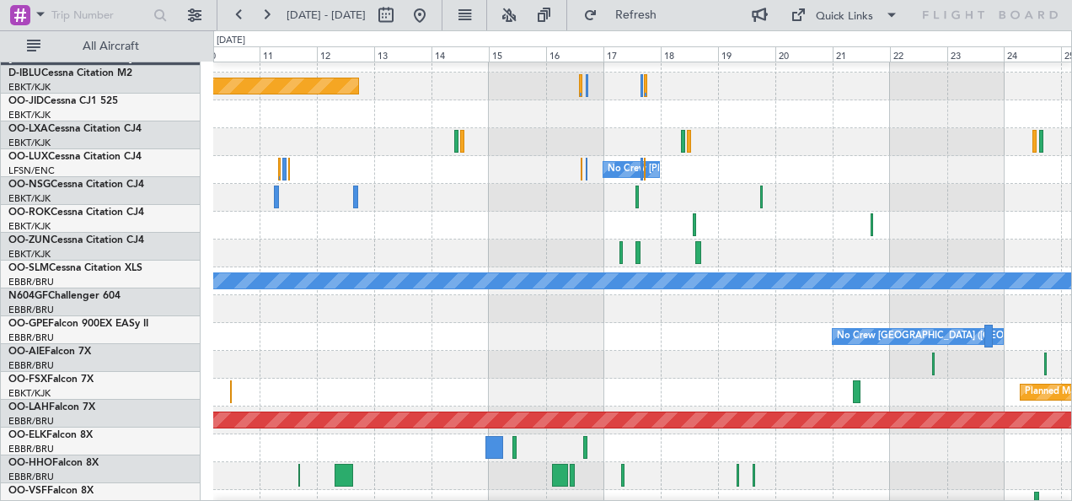
click at [400, 267] on div "A/C Unavailable [GEOGRAPHIC_DATA]" at bounding box center [642, 281] width 859 height 28
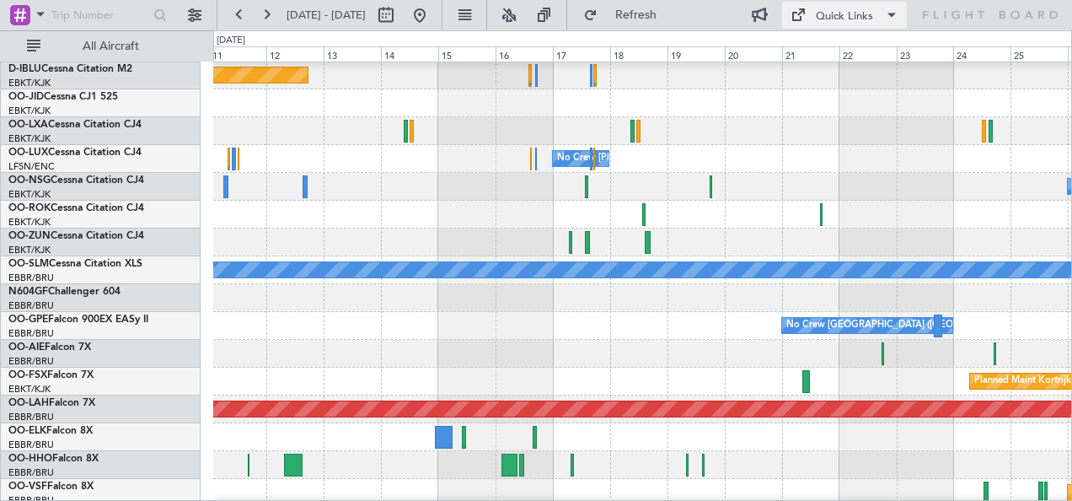
click at [850, 12] on div "Quick Links" at bounding box center [844, 16] width 57 height 17
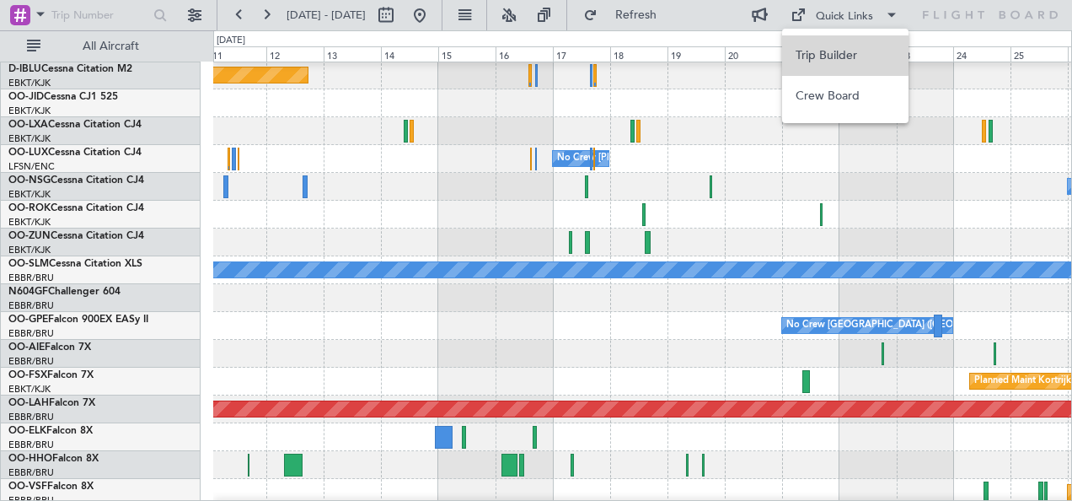
click at [839, 51] on button "Trip Builder" at bounding box center [845, 55] width 126 height 40
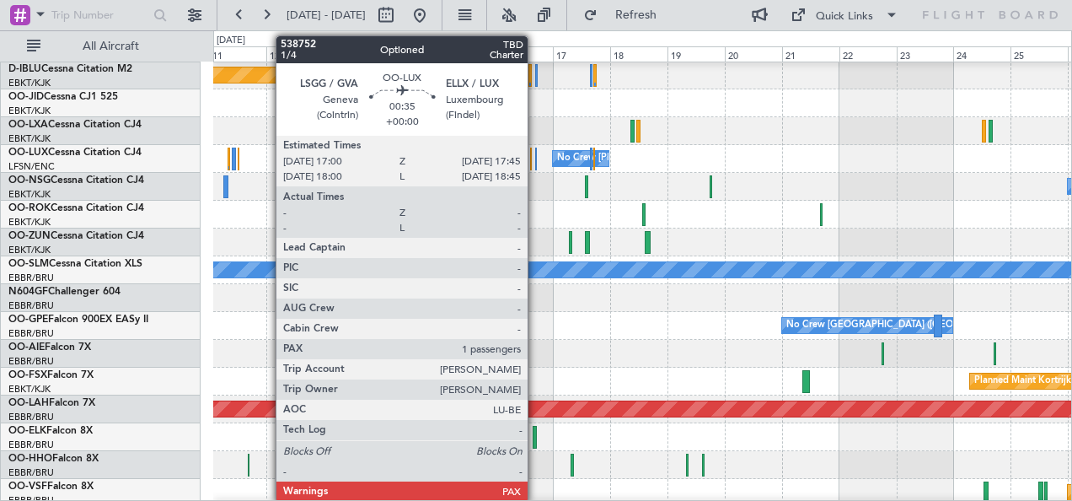
click at [536, 164] on div at bounding box center [536, 159] width 3 height 23
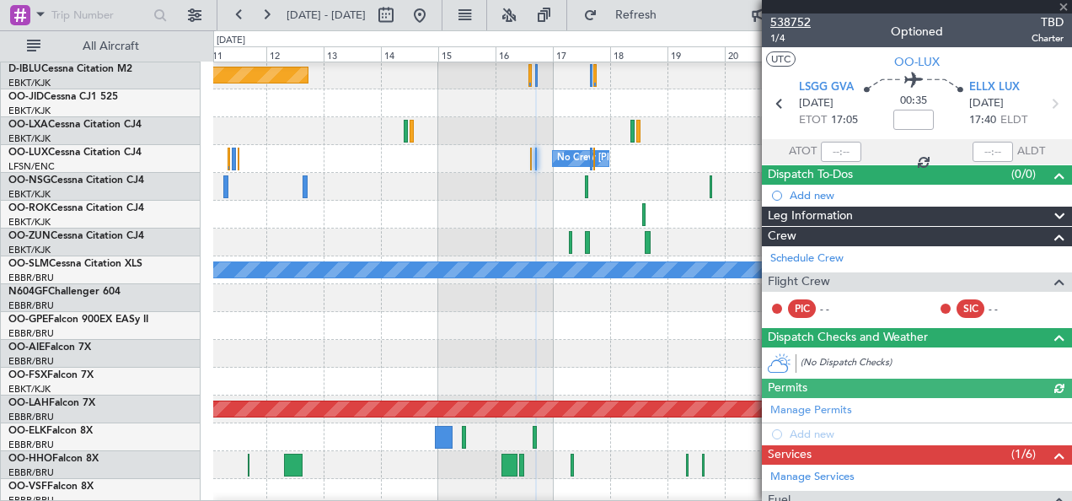
click at [804, 24] on span "538752" at bounding box center [790, 22] width 40 height 18
click at [748, 364] on div at bounding box center [642, 354] width 859 height 28
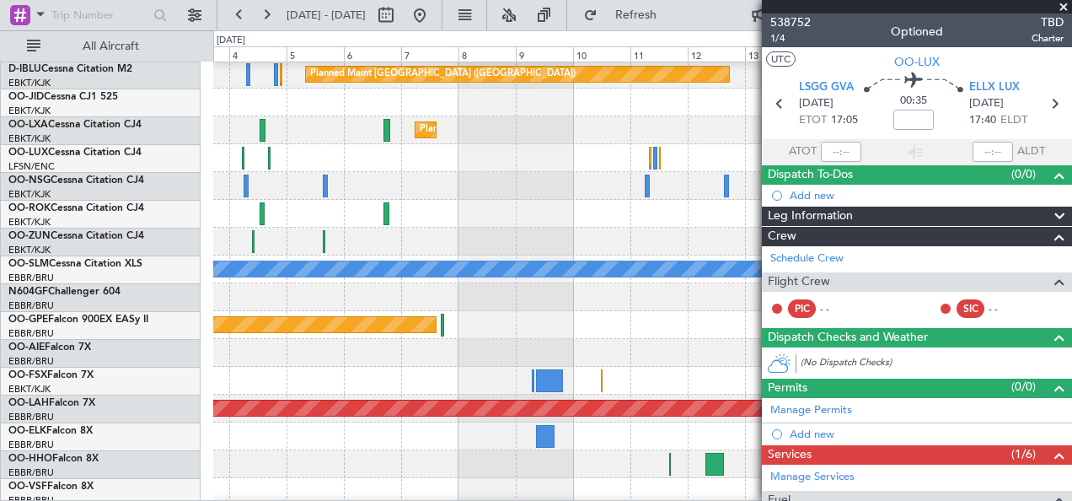
scroll to position [30, 0]
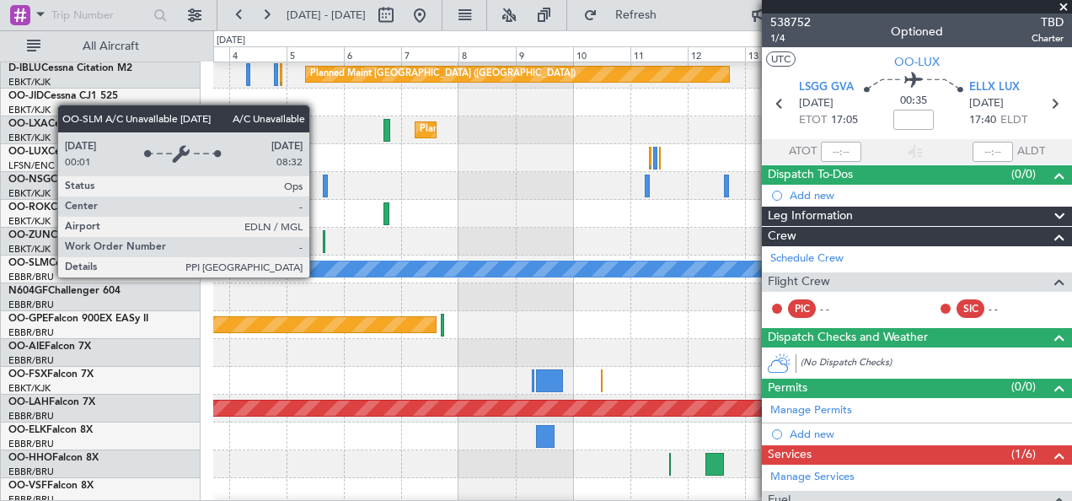
click at [931, 327] on fb-app "11 Nov 2025 - 26 Nov 2025 Refresh Quick Links All Aircraft Planned Maint Paris …" at bounding box center [536, 257] width 1072 height 488
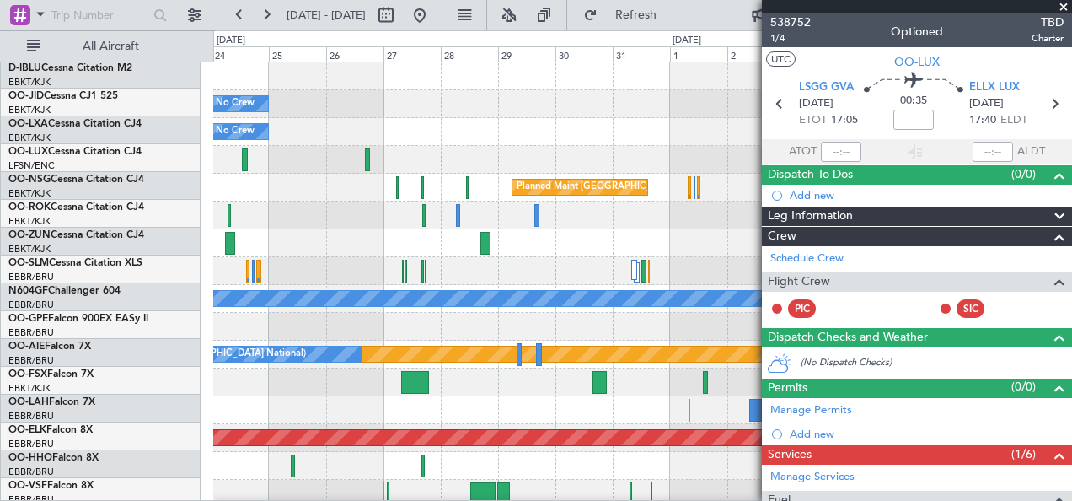
scroll to position [0, 0]
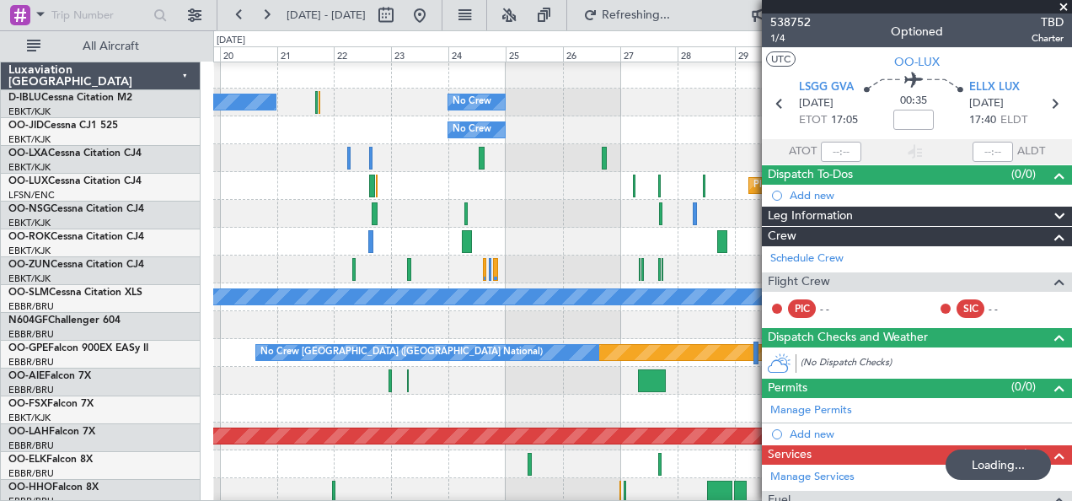
click at [1003, 223] on fb-app "24 Oct 2025 - 08 Nov 2025 Refreshing... Quick Links All Aircraft No Crew No Cre…" at bounding box center [536, 257] width 1072 height 488
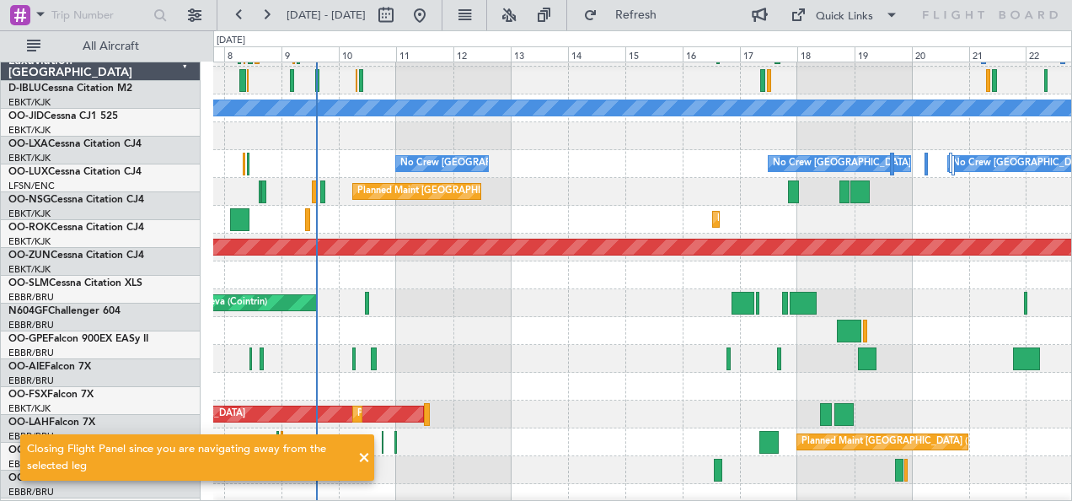
scroll to position [193, 0]
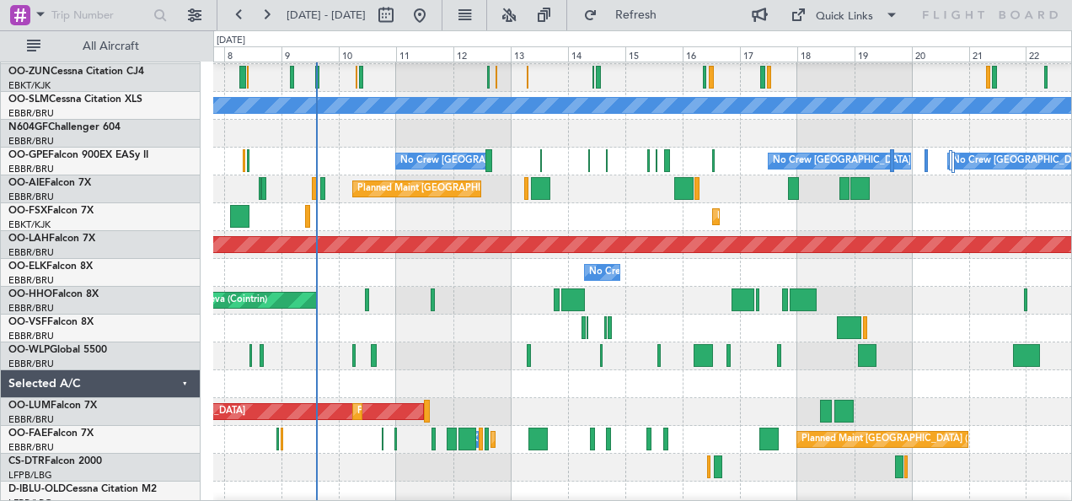
click at [412, 347] on div at bounding box center [642, 356] width 859 height 28
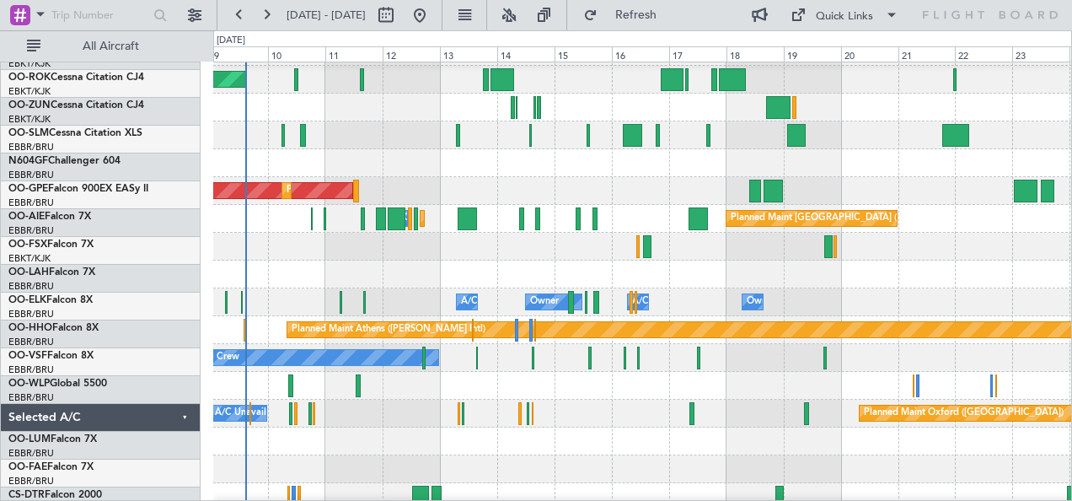
scroll to position [415, 0]
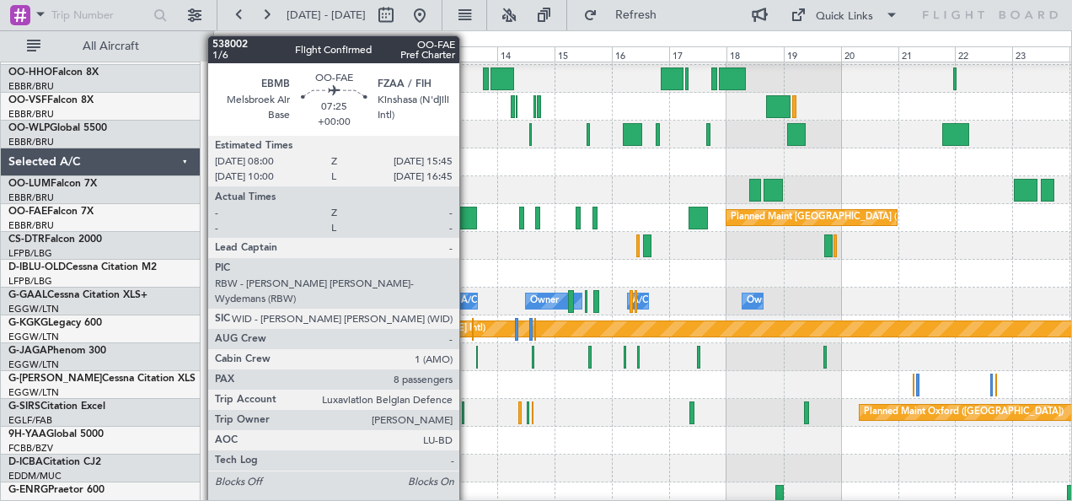
click at [468, 214] on div at bounding box center [467, 218] width 19 height 23
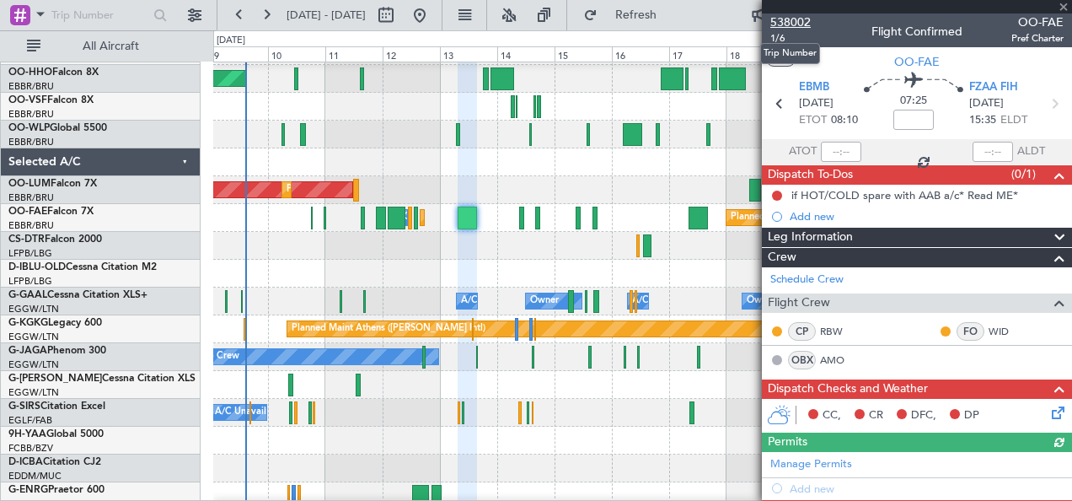
click at [794, 24] on span "538002" at bounding box center [790, 22] width 40 height 18
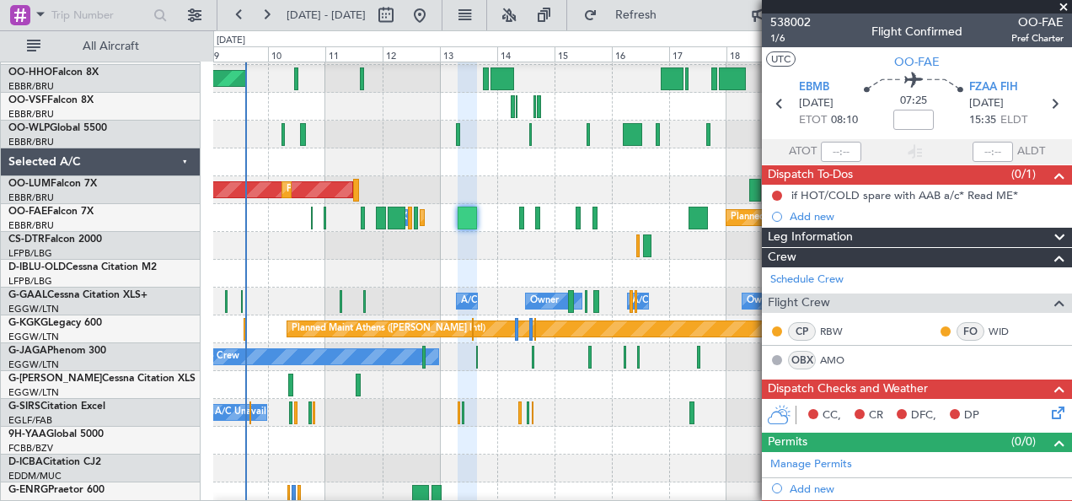
click at [223, 410] on div "No Crew Brussels (Brussels National) Planned Maint Geneva (Cointrin) AOG Maint …" at bounding box center [642, 218] width 859 height 1140
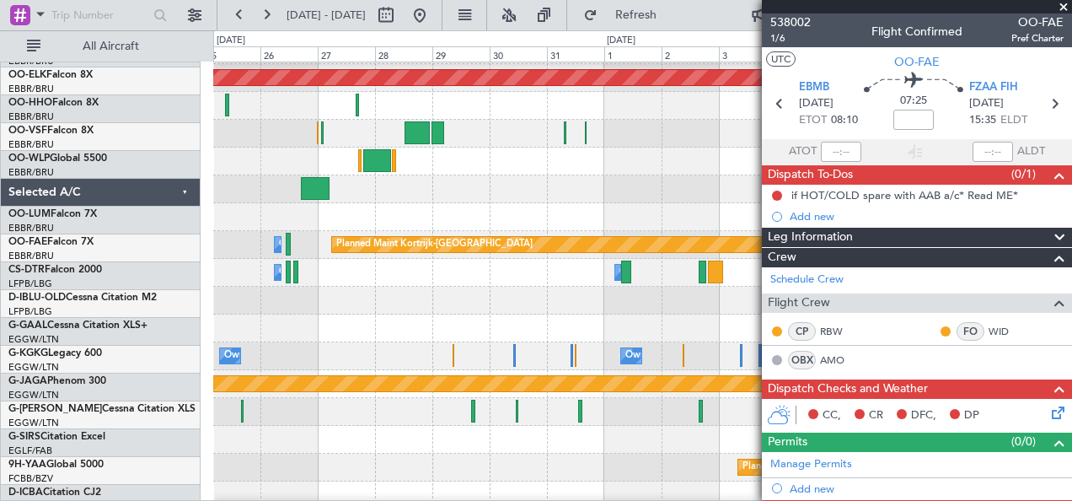
scroll to position [360, 0]
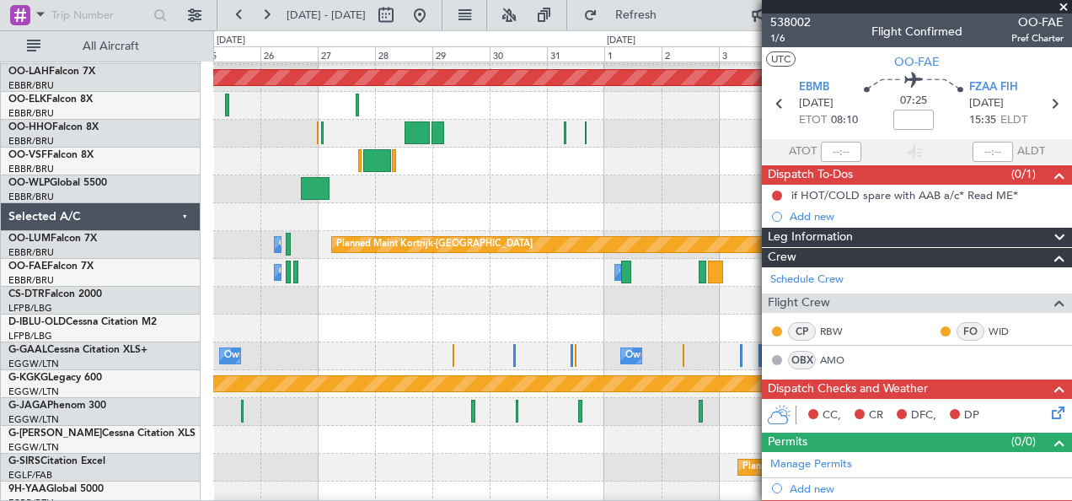
click at [115, 356] on div "Planned Maint Alton-st Louis (St Louis Regl) Owner Melsbroek Air Base Planned M…" at bounding box center [536, 265] width 1072 height 470
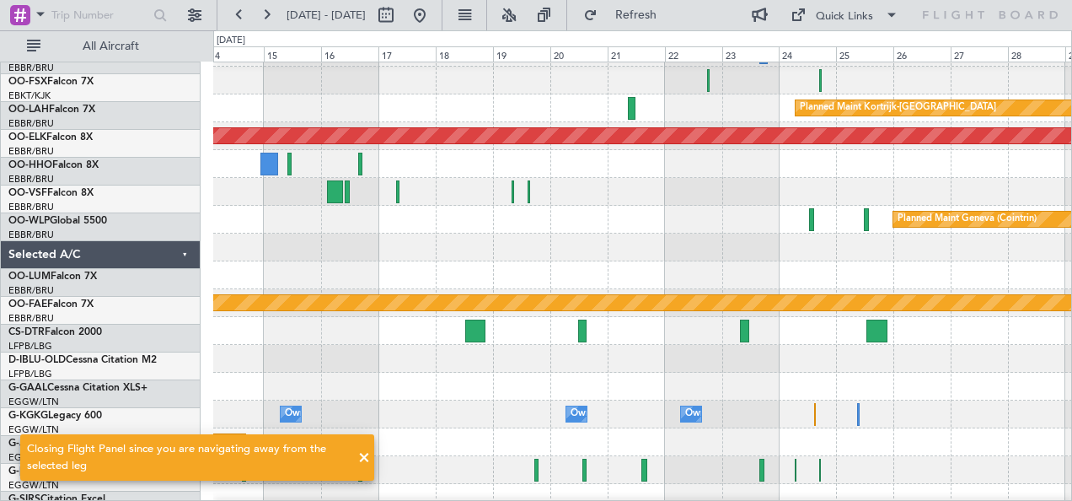
scroll to position [302, 0]
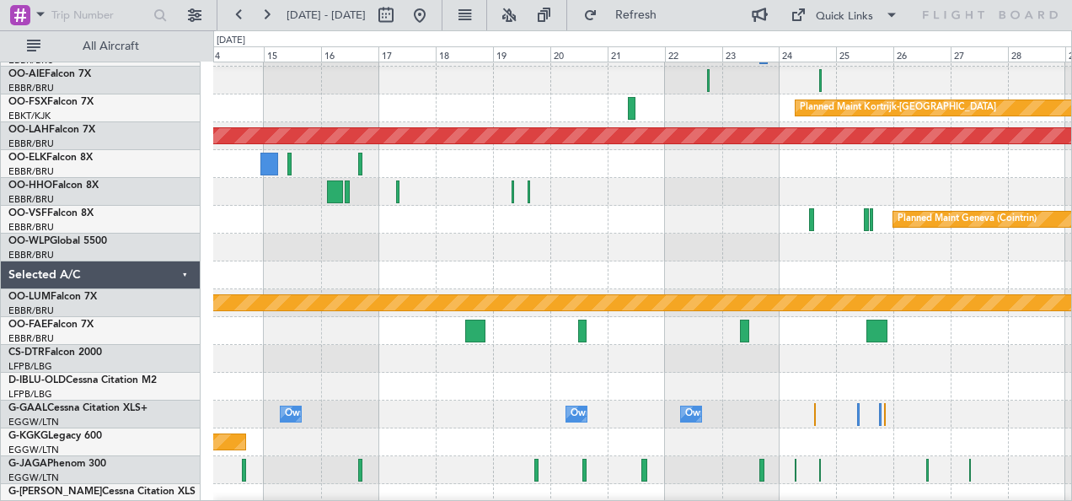
click at [577, 325] on div at bounding box center [642, 331] width 859 height 28
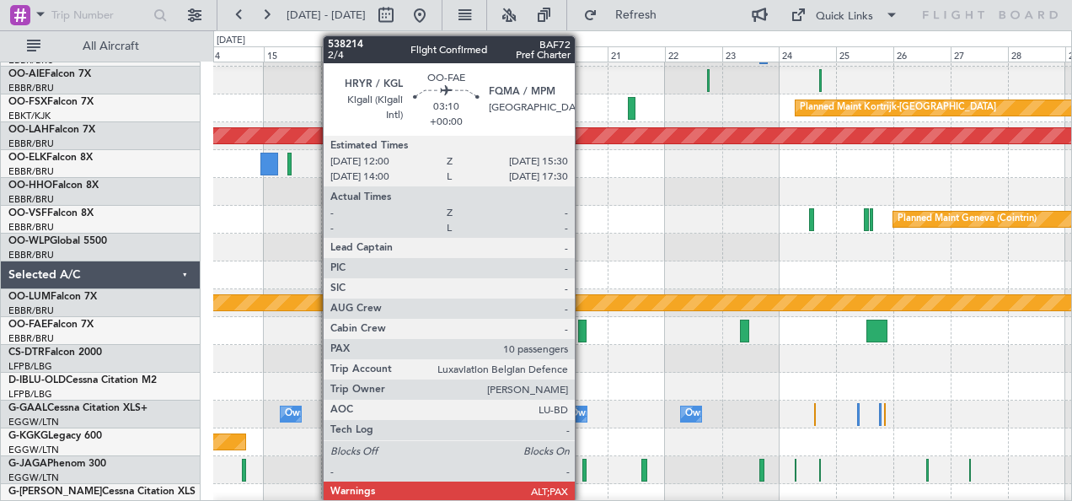
click at [583, 325] on div at bounding box center [582, 330] width 8 height 23
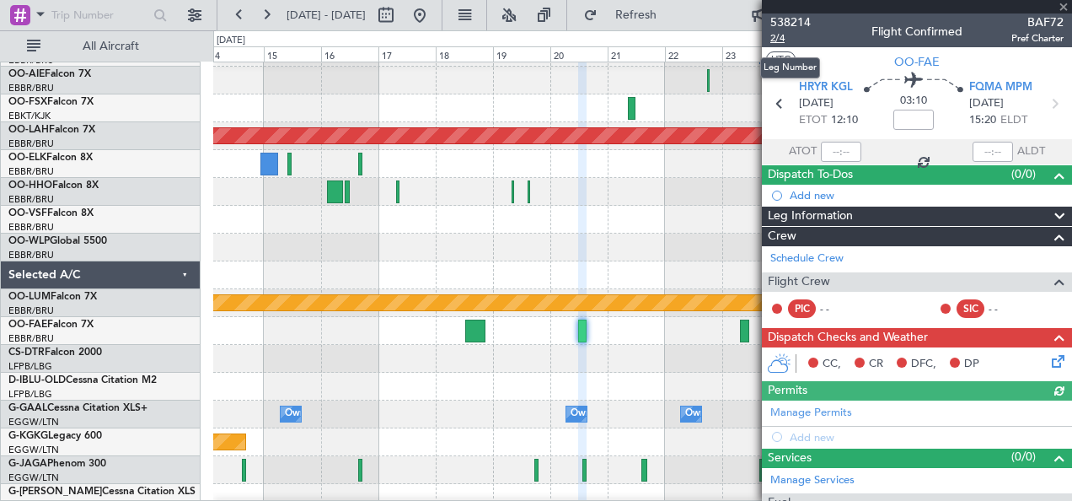
click at [776, 40] on span "2/4" at bounding box center [790, 38] width 40 height 14
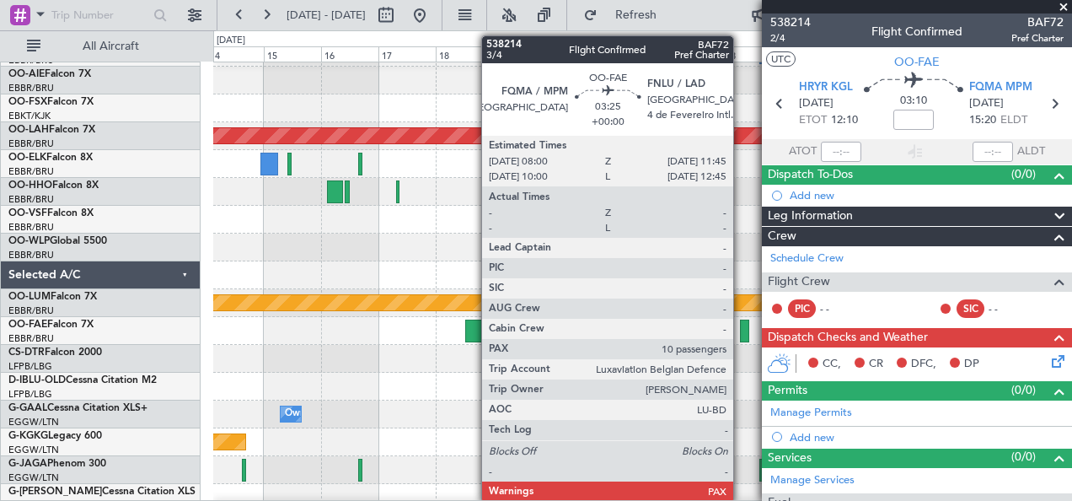
click at [742, 332] on div at bounding box center [744, 330] width 9 height 23
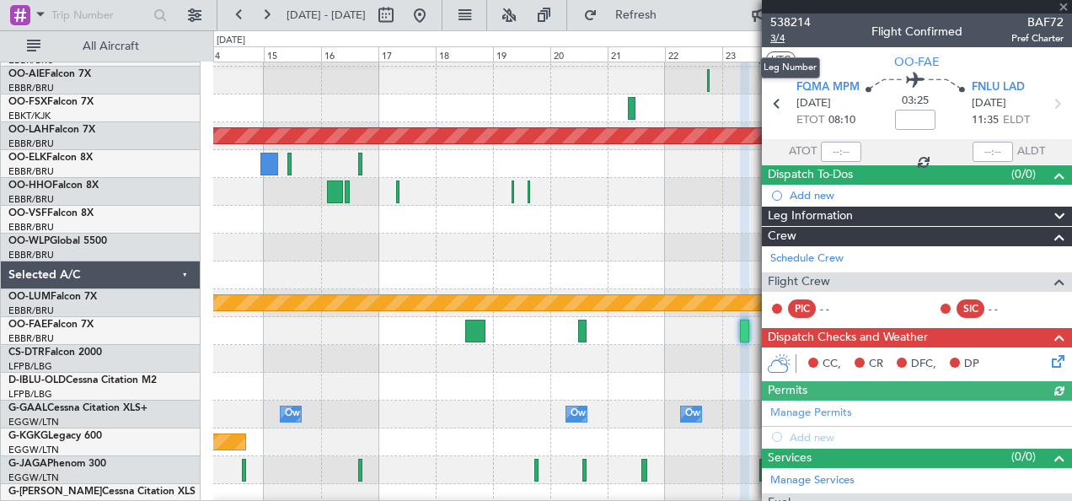
click at [777, 37] on span "3/4" at bounding box center [790, 38] width 40 height 14
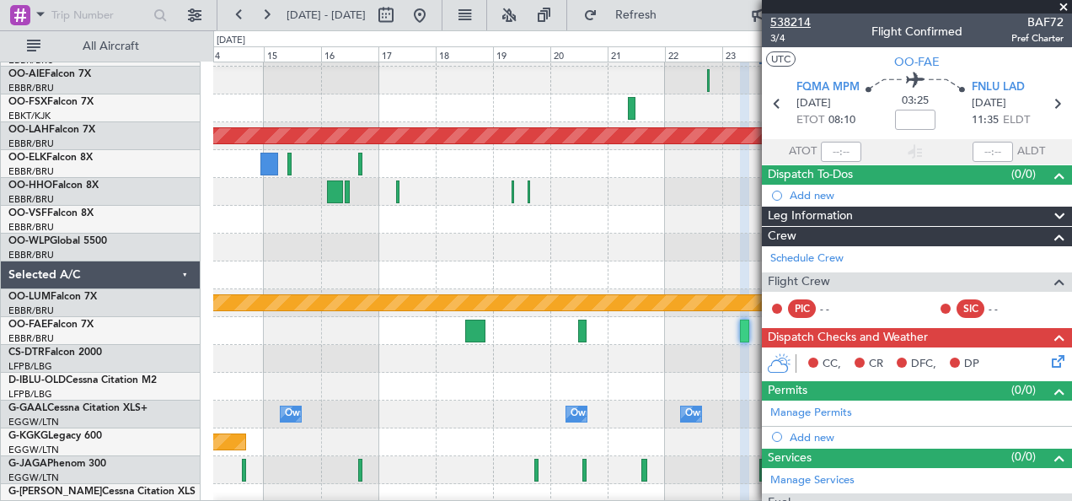
click at [791, 19] on span "538214" at bounding box center [790, 22] width 40 height 18
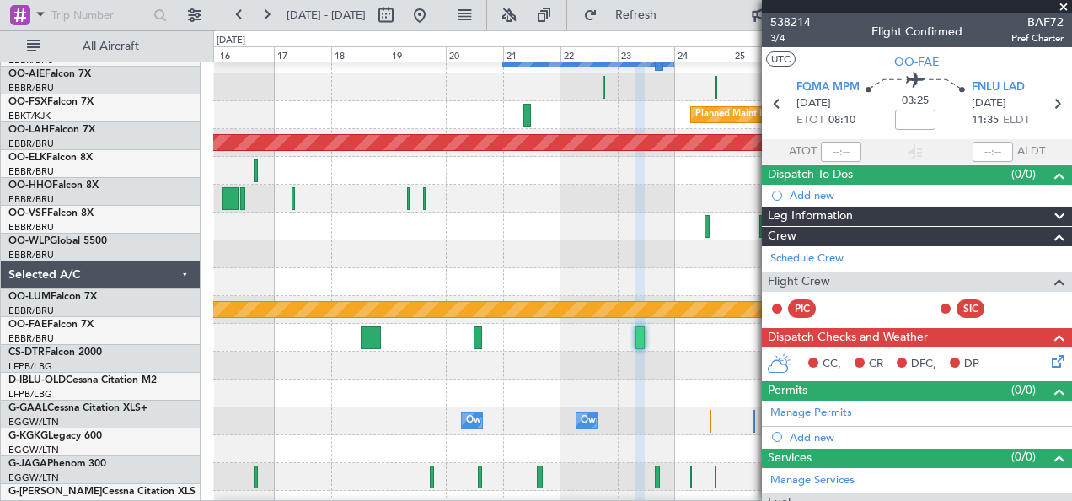
scroll to position [295, 0]
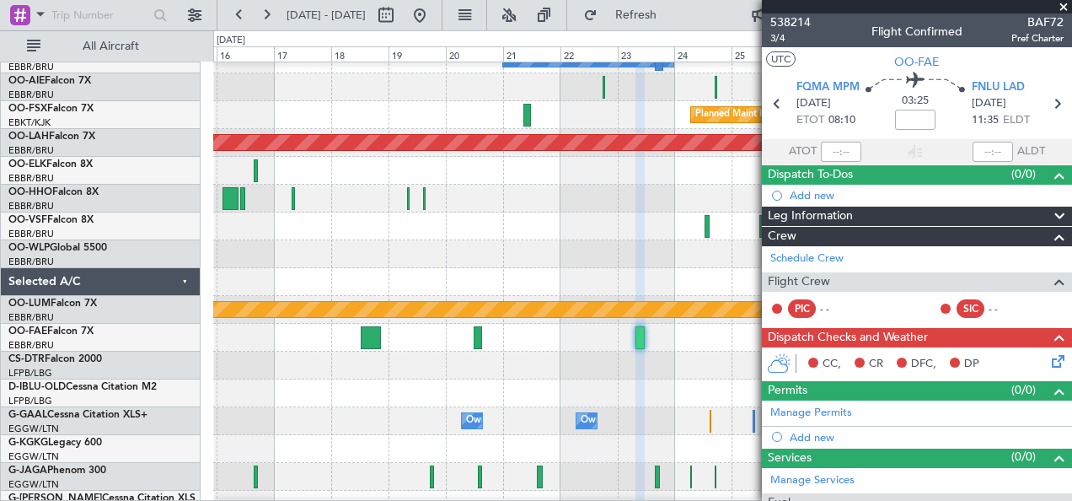
click at [446, 385] on div at bounding box center [642, 393] width 859 height 28
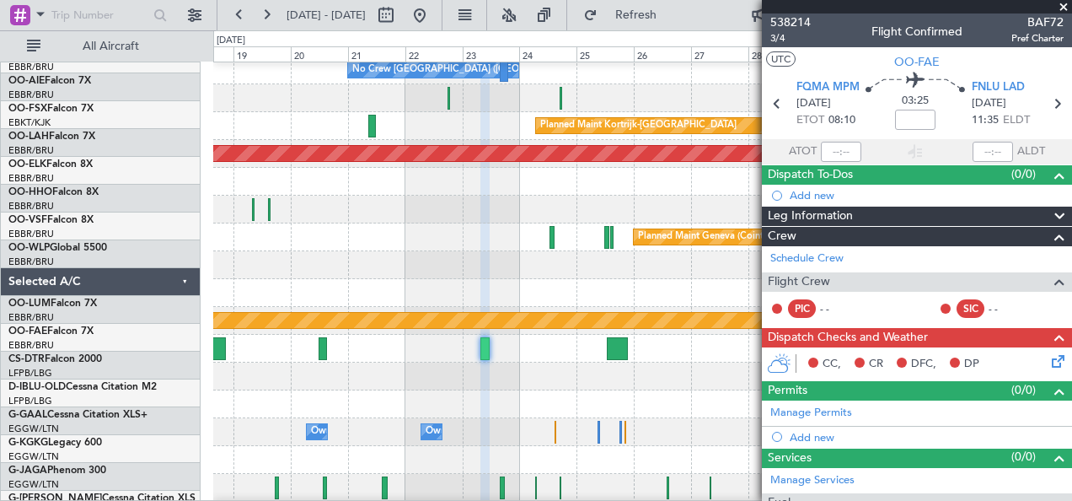
click at [516, 382] on div at bounding box center [642, 376] width 859 height 28
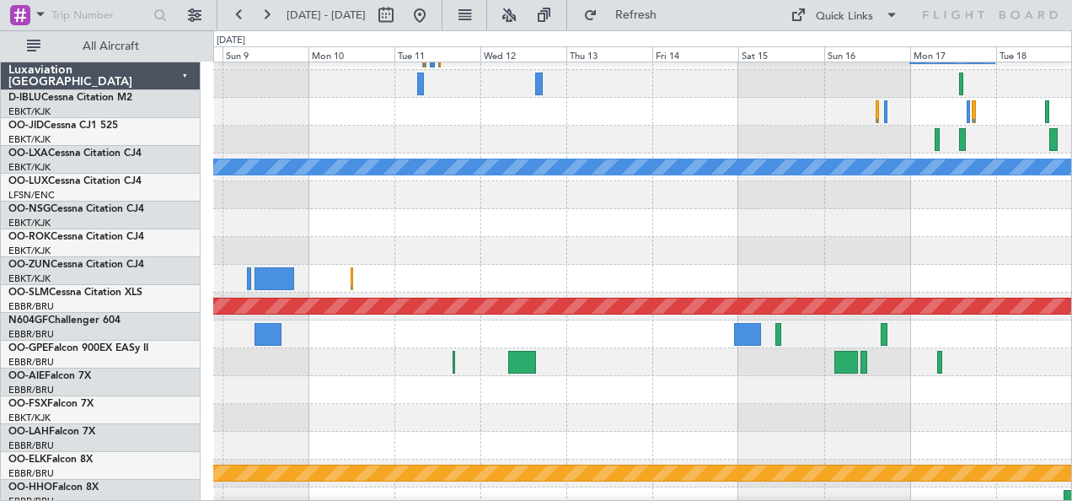
scroll to position [133, 0]
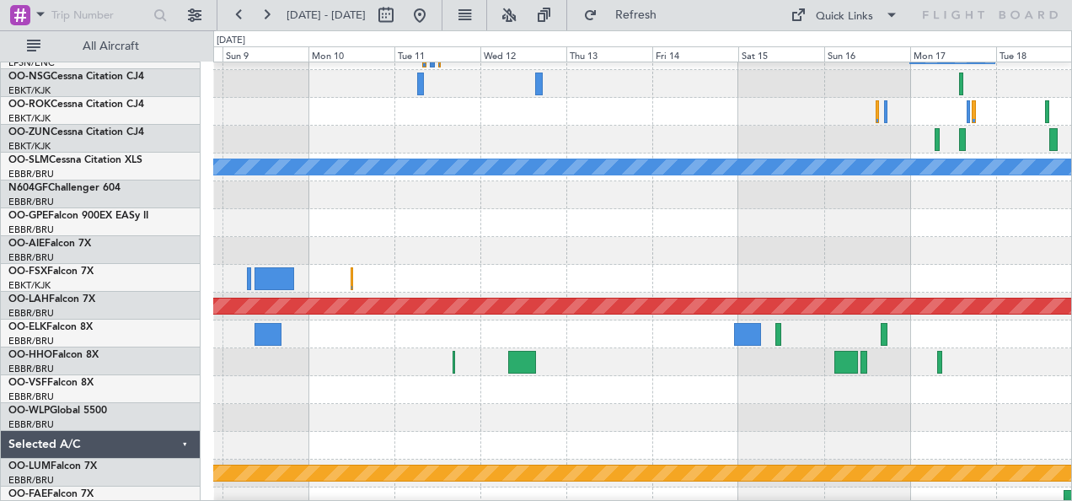
click at [715, 251] on div at bounding box center [642, 251] width 859 height 28
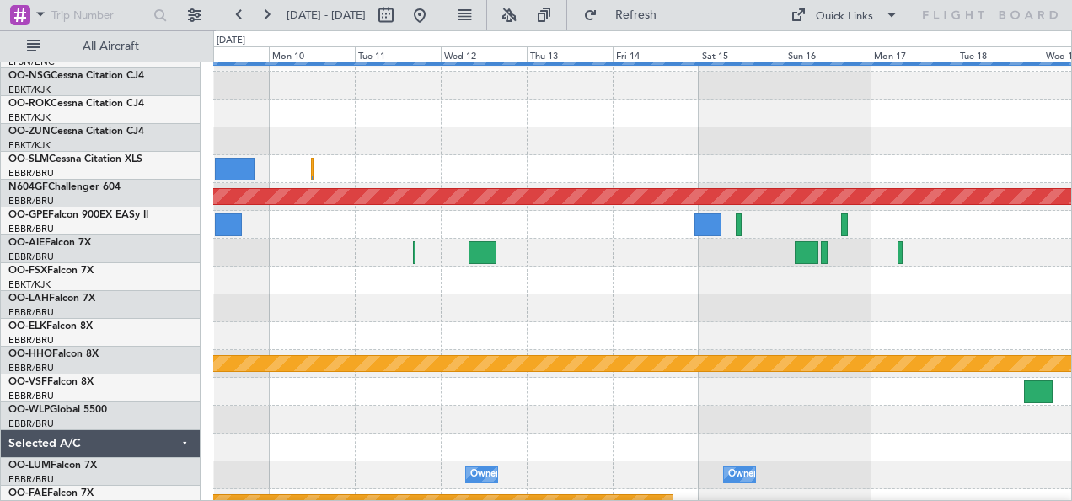
scroll to position [324, 0]
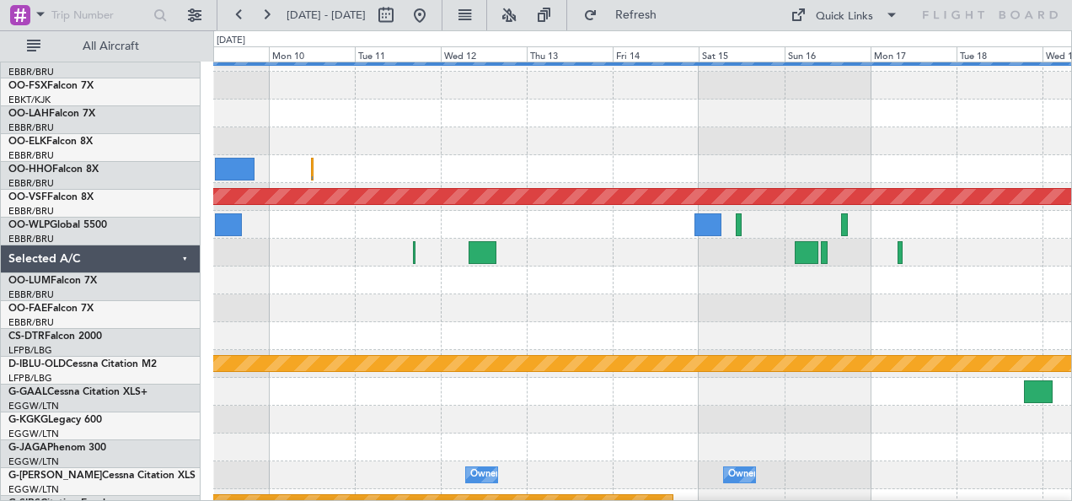
click at [781, 155] on div at bounding box center [642, 169] width 859 height 28
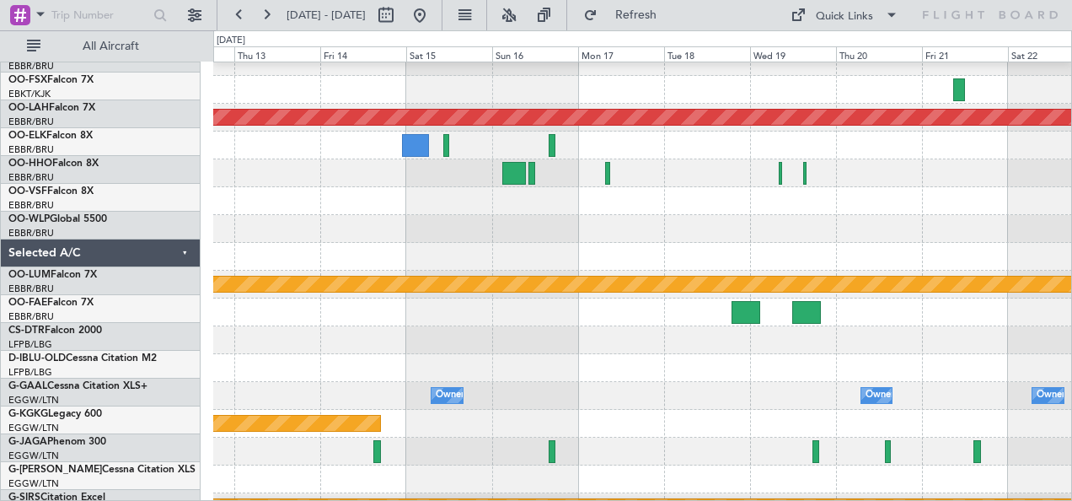
scroll to position [322, 0]
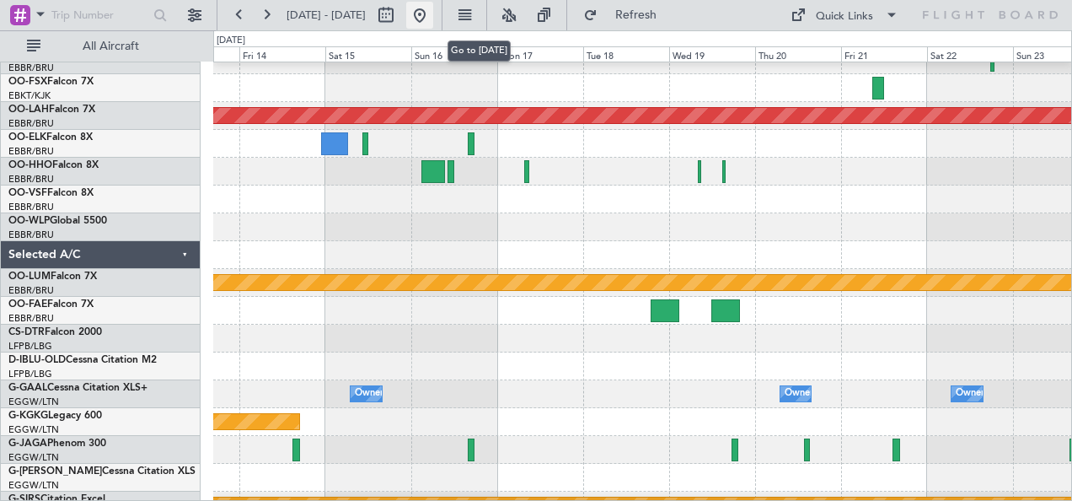
click at [433, 24] on button at bounding box center [419, 15] width 27 height 27
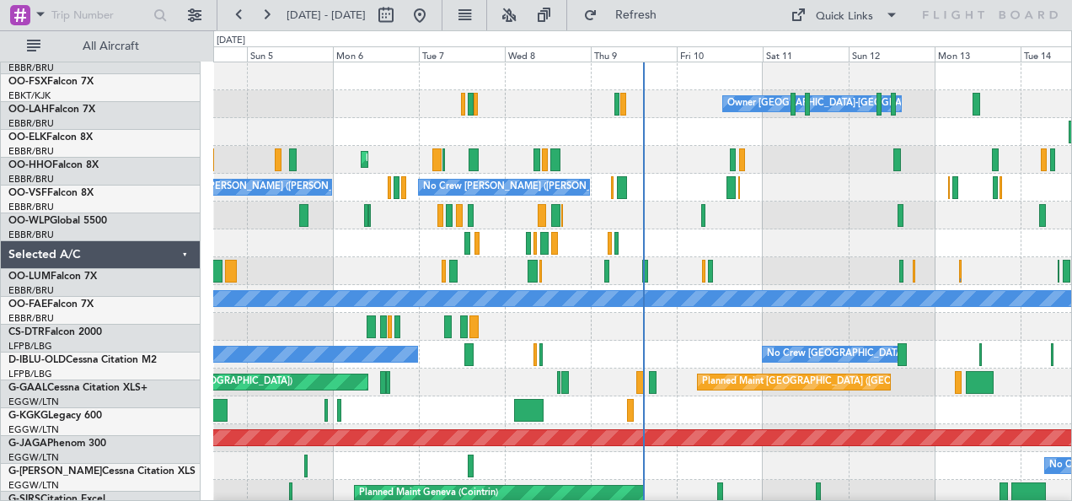
scroll to position [0, 0]
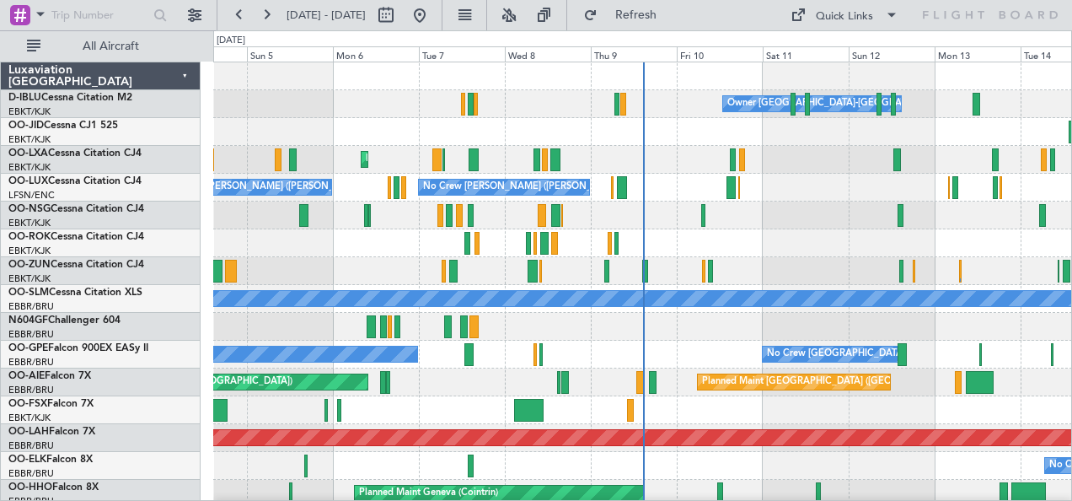
click at [506, 238] on div "AOG Maint Kortrijk-[GEOGRAPHIC_DATA]" at bounding box center [642, 243] width 859 height 28
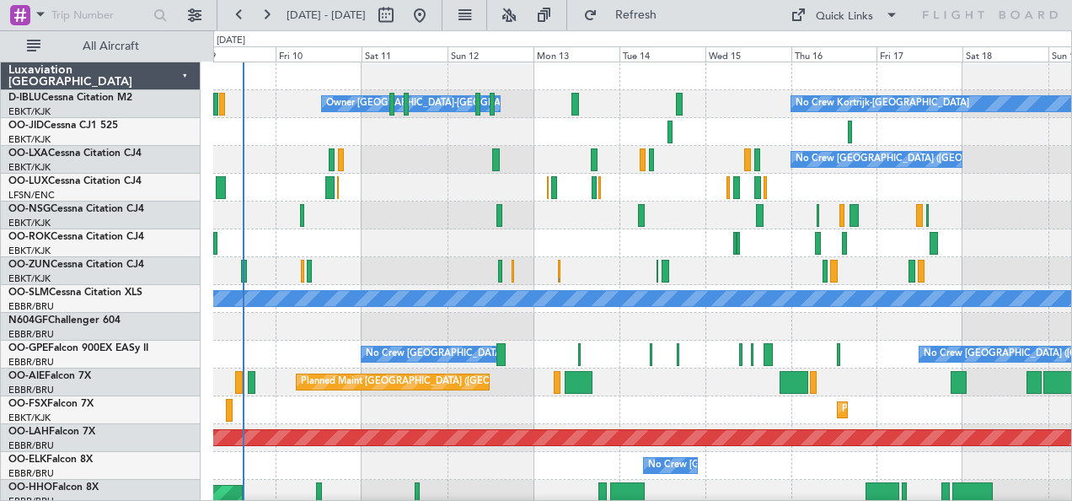
click at [577, 381] on div "Planned Maint [GEOGRAPHIC_DATA] ([GEOGRAPHIC_DATA])" at bounding box center [642, 382] width 859 height 28
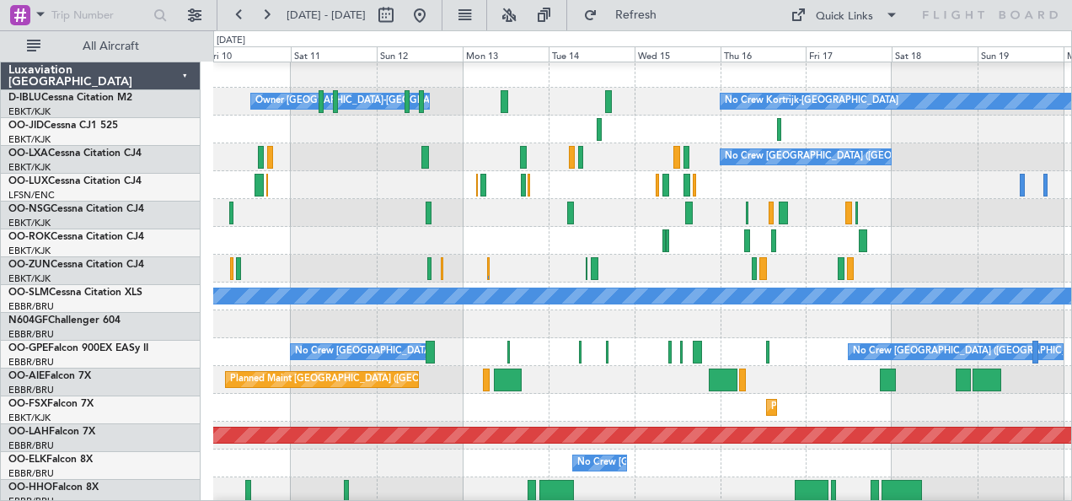
scroll to position [3, 0]
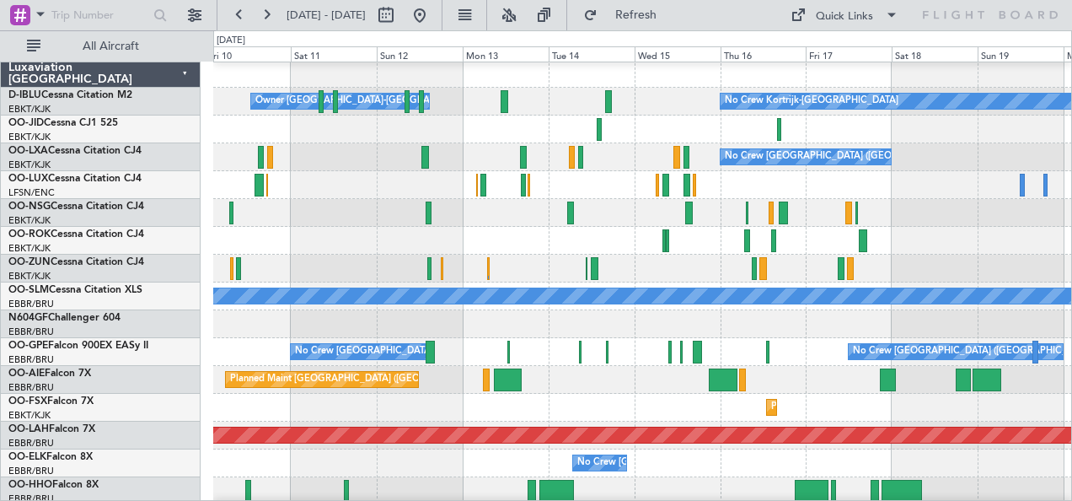
click at [774, 378] on div "Planned Maint [GEOGRAPHIC_DATA] ([GEOGRAPHIC_DATA])" at bounding box center [642, 380] width 859 height 28
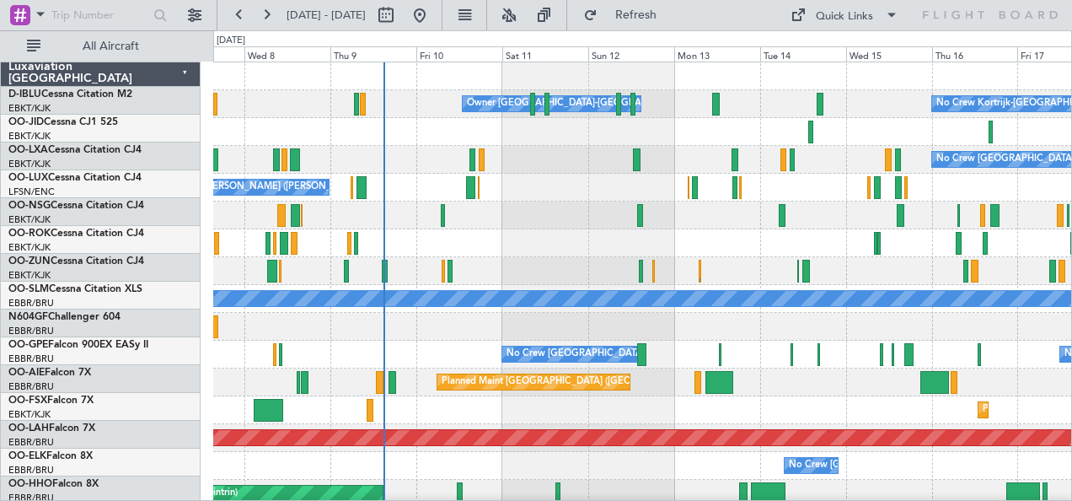
scroll to position [0, 0]
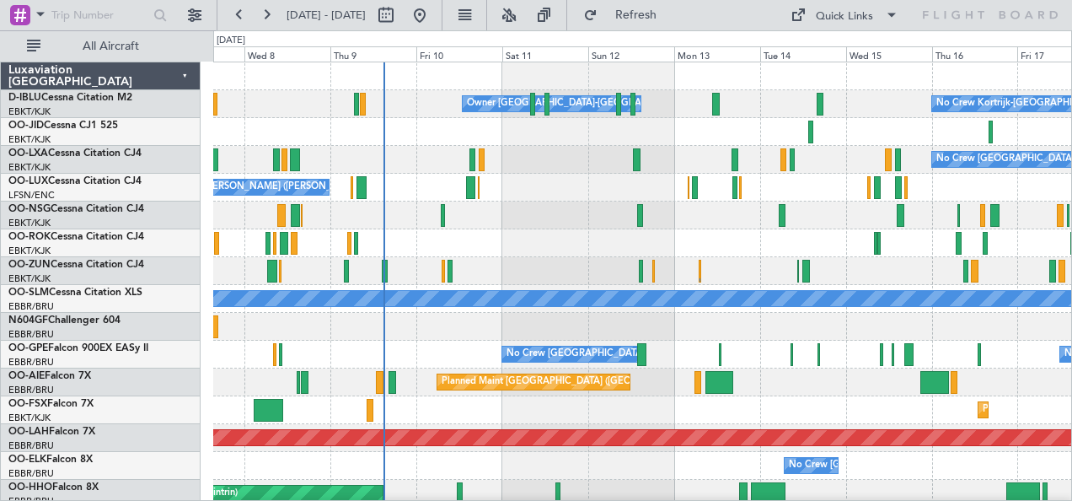
click at [534, 325] on div at bounding box center [642, 327] width 859 height 28
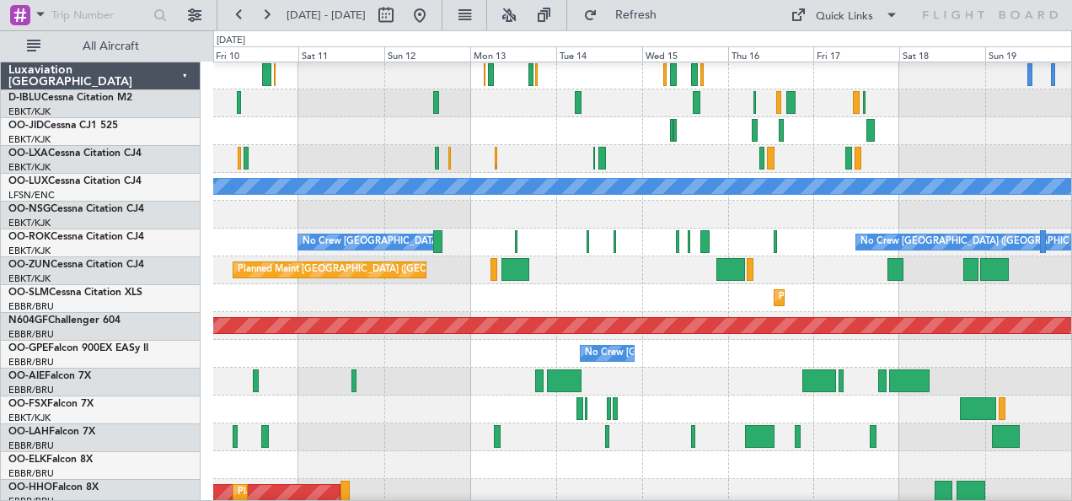
scroll to position [118, 0]
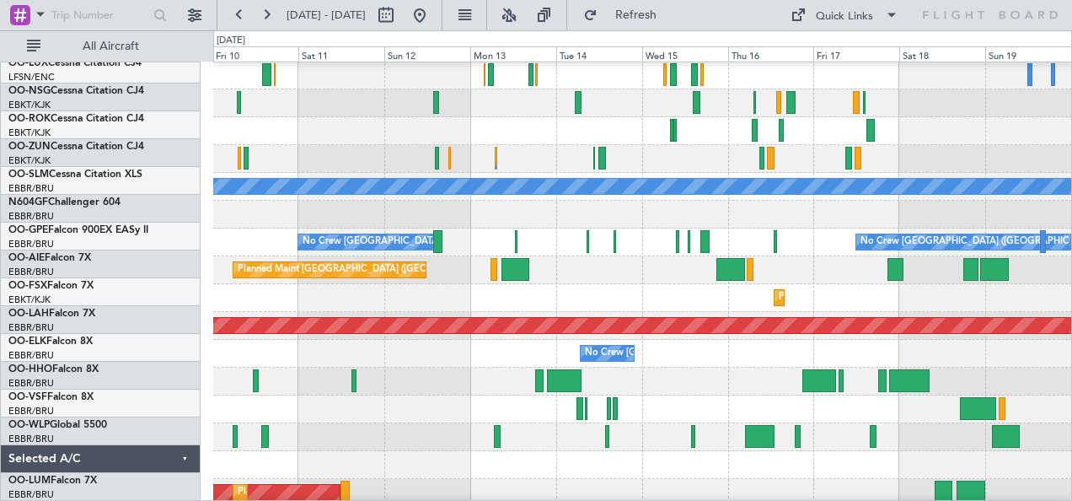
click at [629, 266] on div "Planned Maint [GEOGRAPHIC_DATA] ([GEOGRAPHIC_DATA])" at bounding box center [642, 270] width 859 height 28
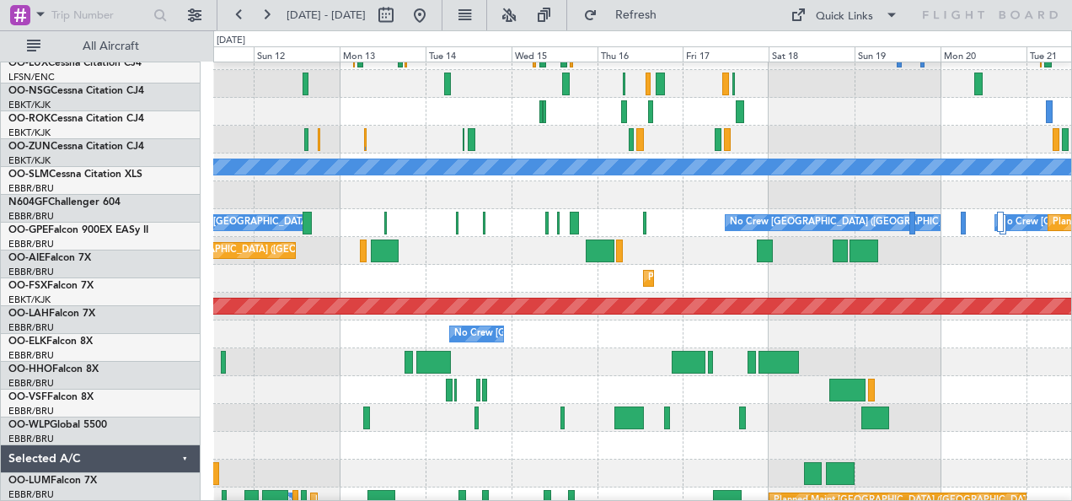
click at [676, 384] on div at bounding box center [642, 390] width 859 height 28
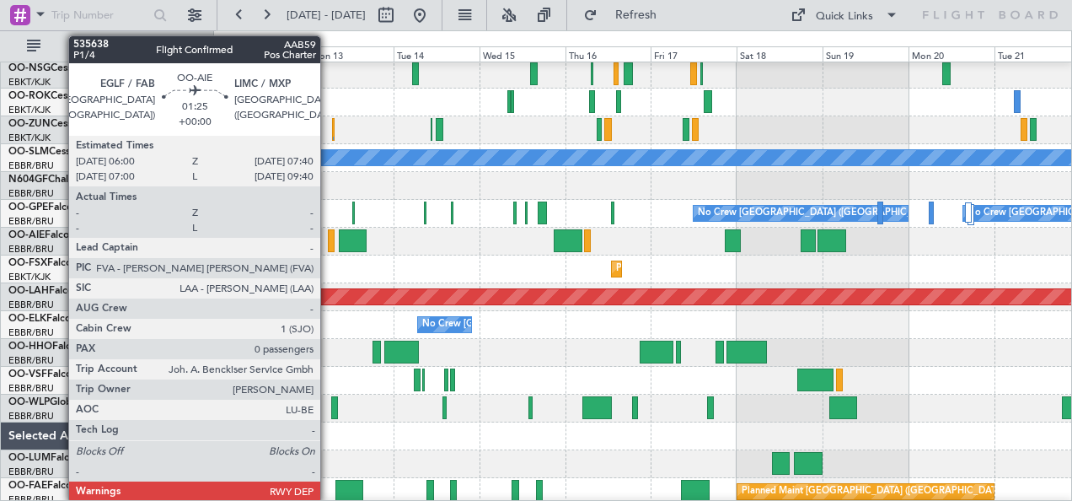
click at [329, 238] on div at bounding box center [331, 240] width 7 height 23
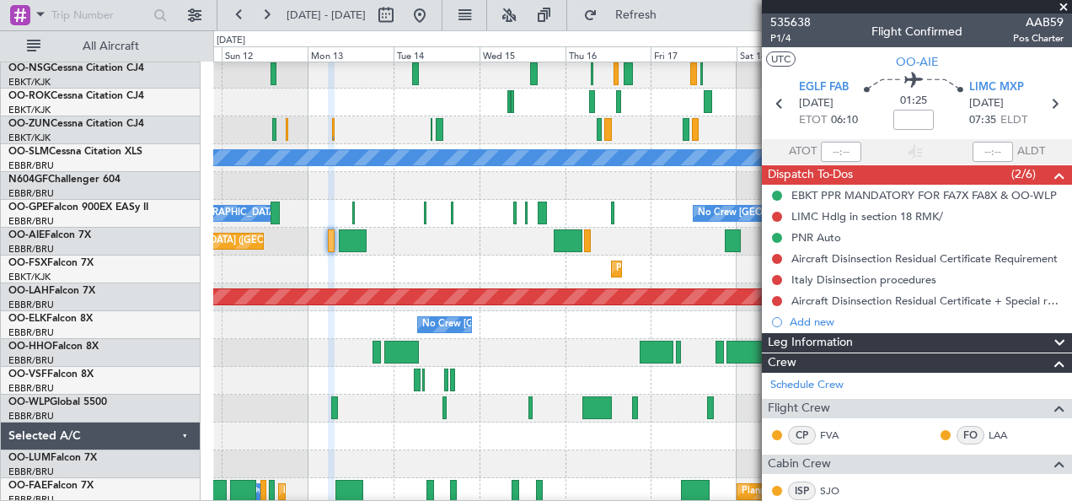
click at [1067, 9] on span at bounding box center [1063, 7] width 17 height 15
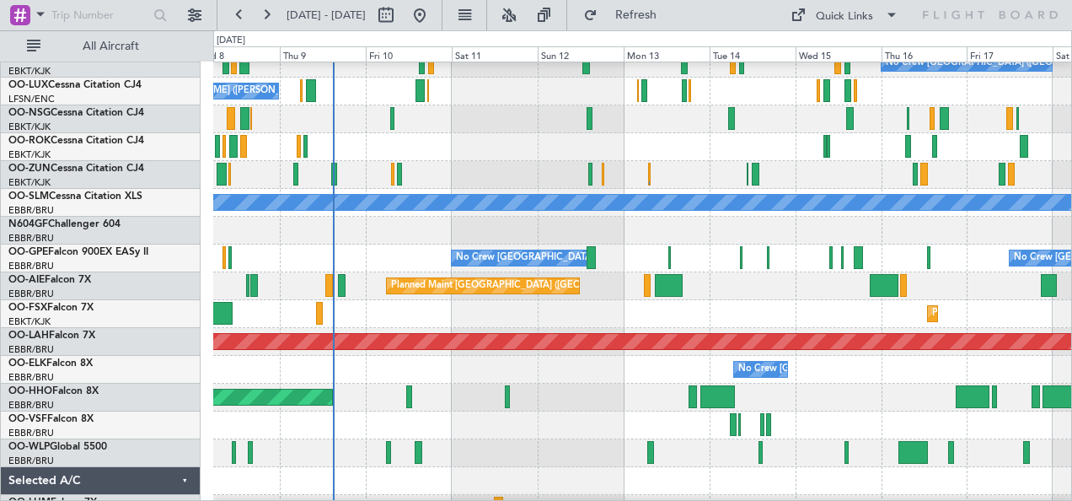
click at [583, 421] on div at bounding box center [642, 425] width 859 height 28
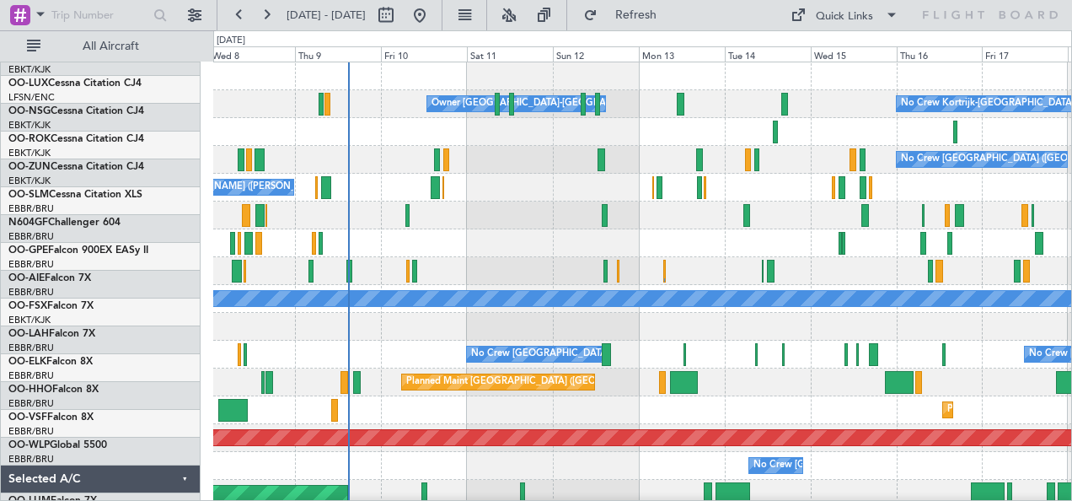
scroll to position [0, 0]
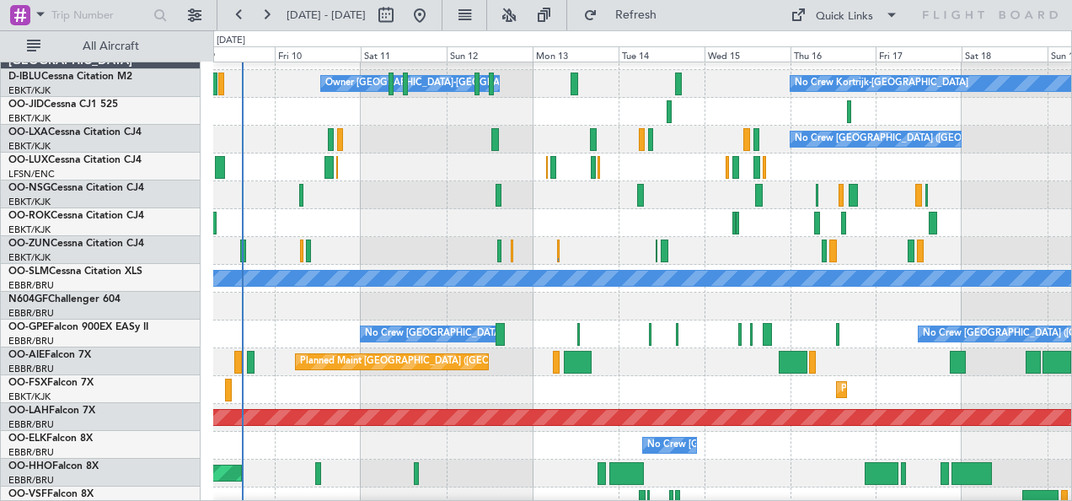
click at [597, 351] on div "Planned Maint [GEOGRAPHIC_DATA] ([GEOGRAPHIC_DATA])" at bounding box center [642, 362] width 859 height 28
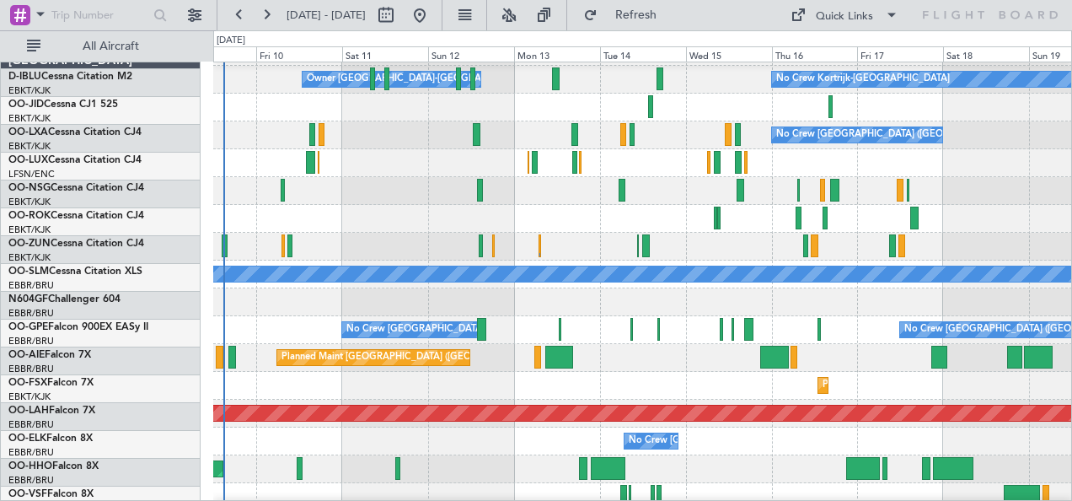
scroll to position [24, 0]
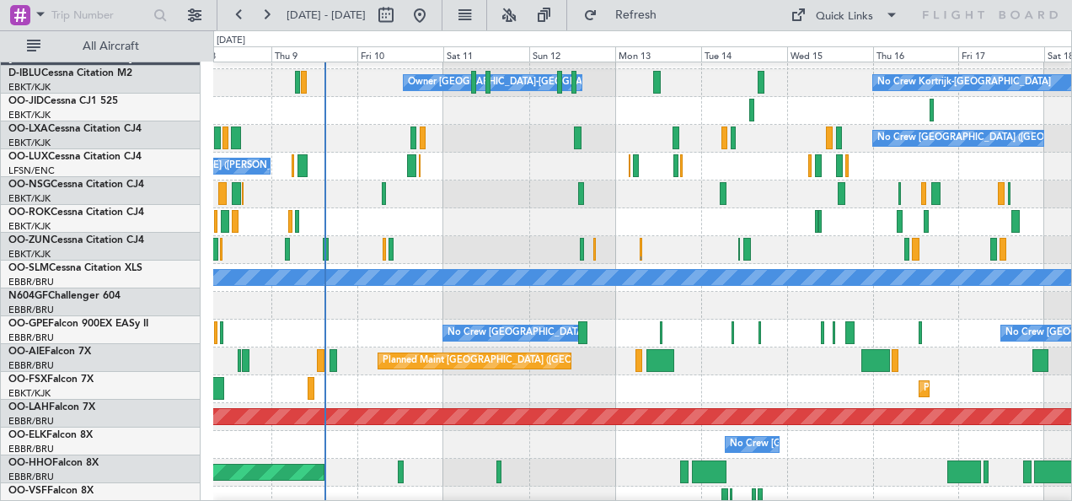
click at [486, 381] on div "Planned Maint Kortrijk-[GEOGRAPHIC_DATA]" at bounding box center [642, 389] width 859 height 28
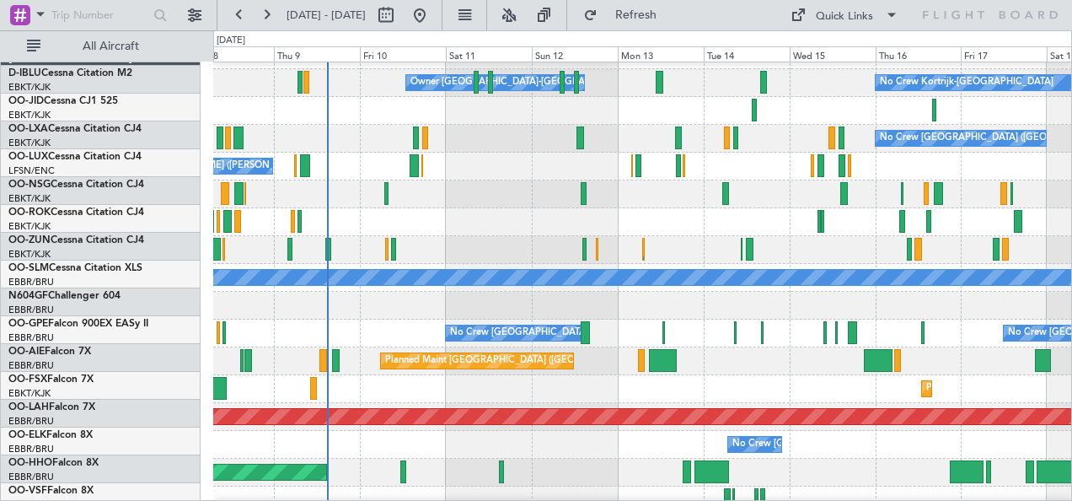
scroll to position [21, 0]
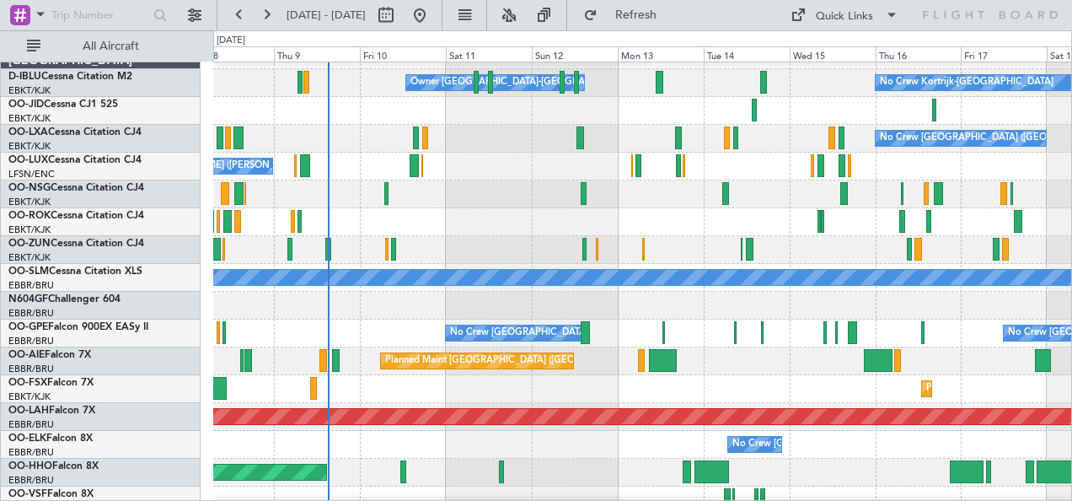
click at [479, 375] on div "Planned Maint Kortrijk-[GEOGRAPHIC_DATA]" at bounding box center [642, 389] width 859 height 28
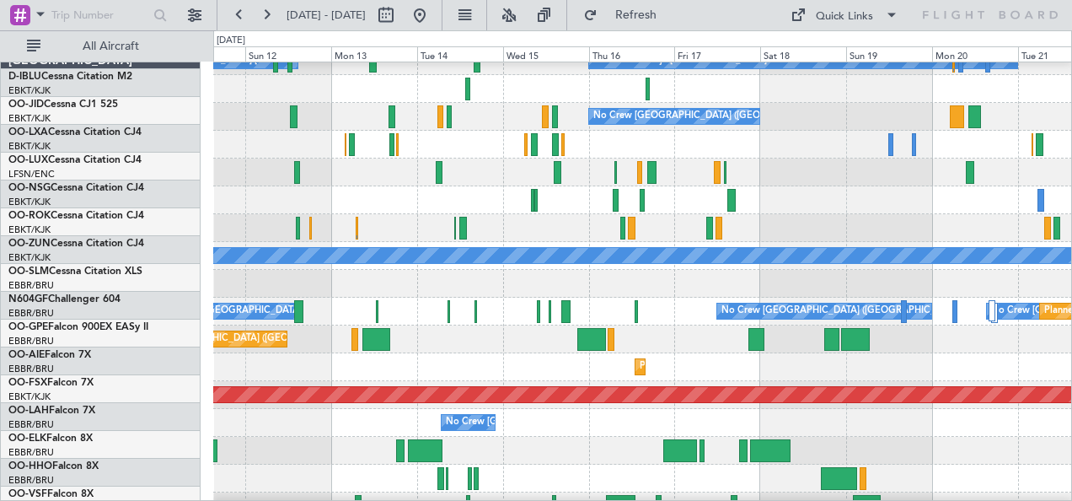
scroll to position [42, 0]
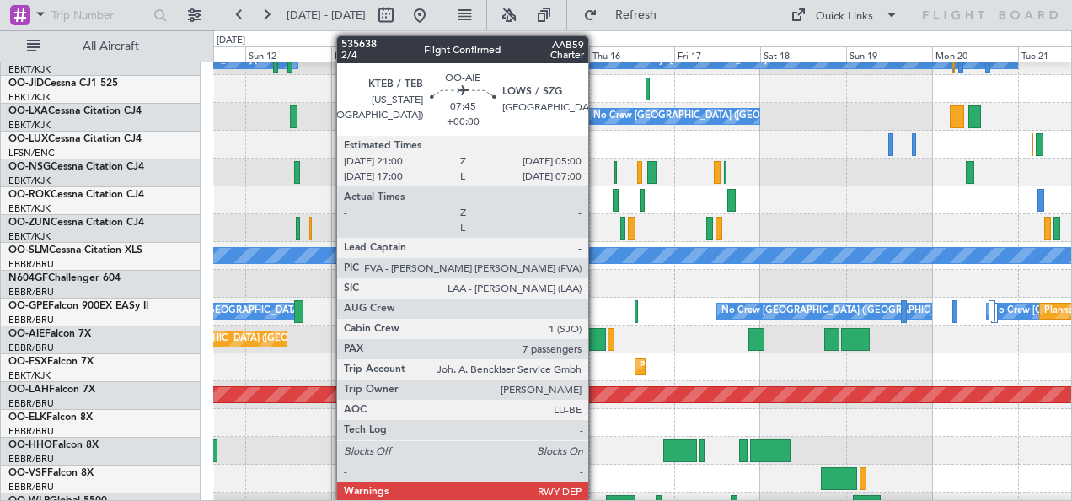
click at [597, 330] on div at bounding box center [591, 339] width 29 height 23
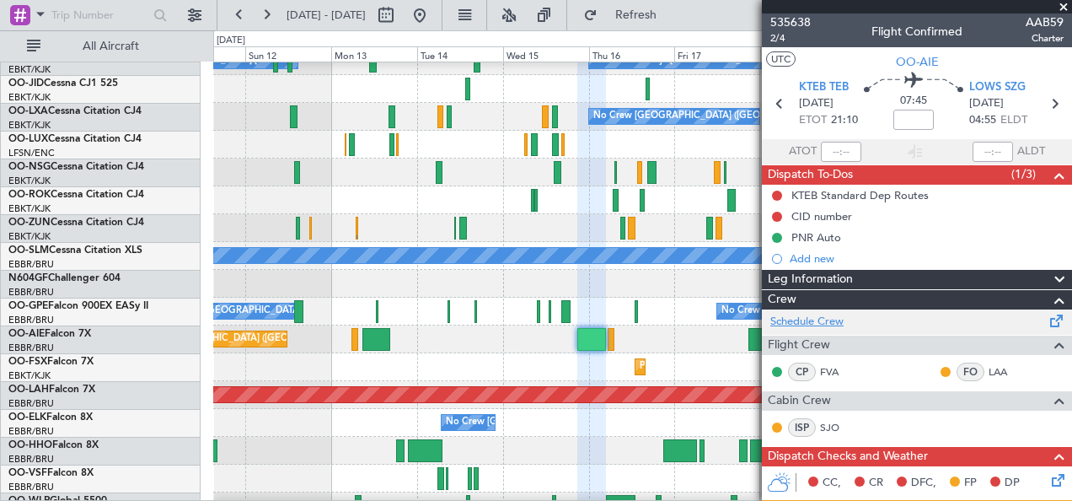
click at [841, 319] on link "Schedule Crew" at bounding box center [806, 322] width 73 height 17
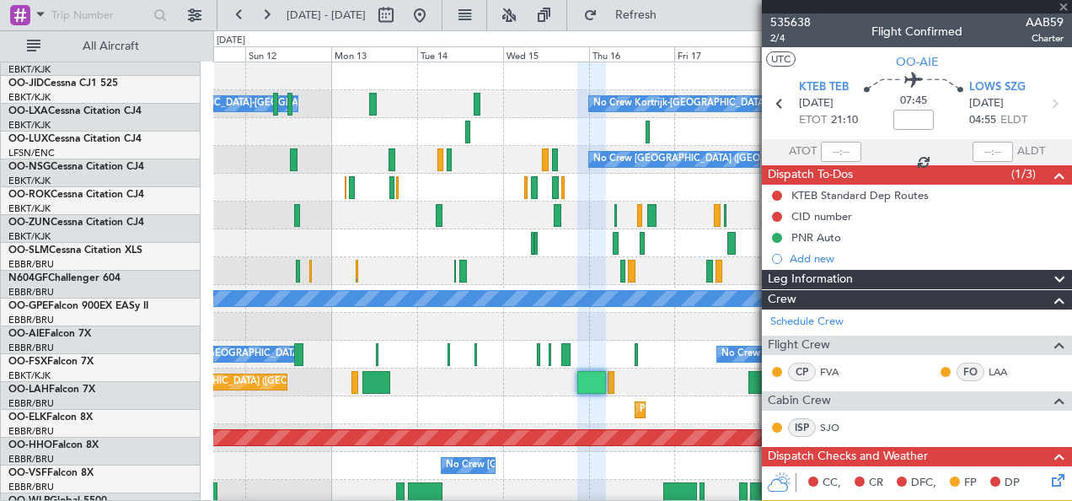
scroll to position [0, 0]
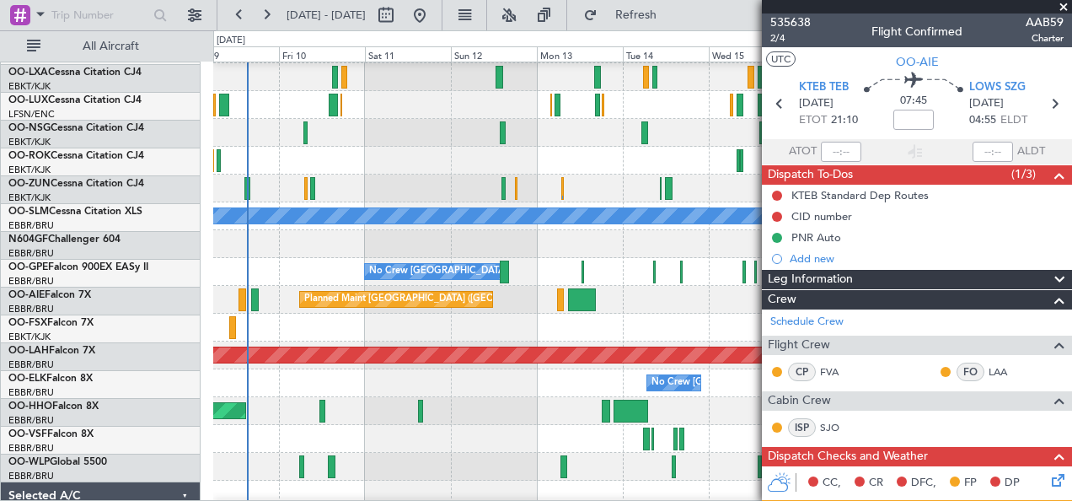
scroll to position [83, 0]
click at [298, 464] on div at bounding box center [642, 467] width 859 height 28
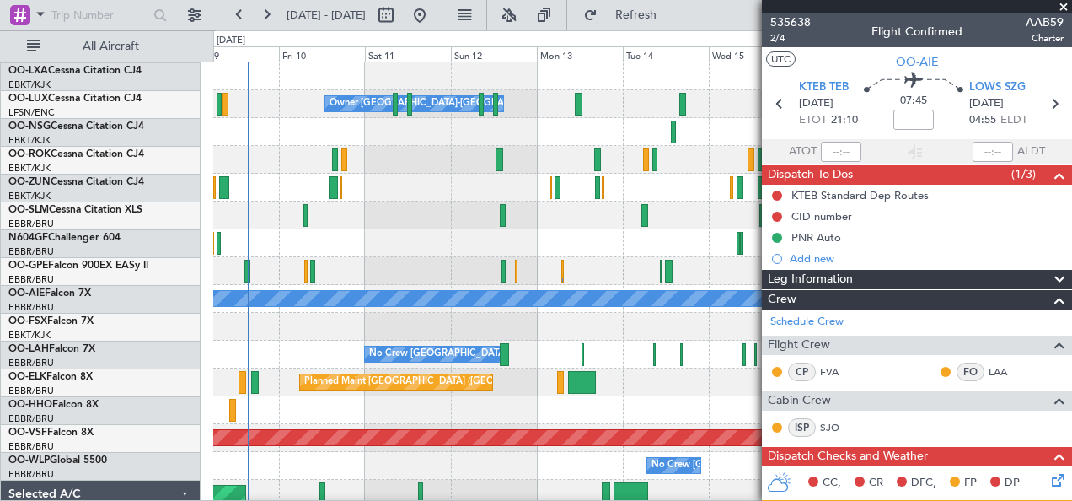
scroll to position [0, 0]
